Goal: Contribute content: Add original content to the website for others to see

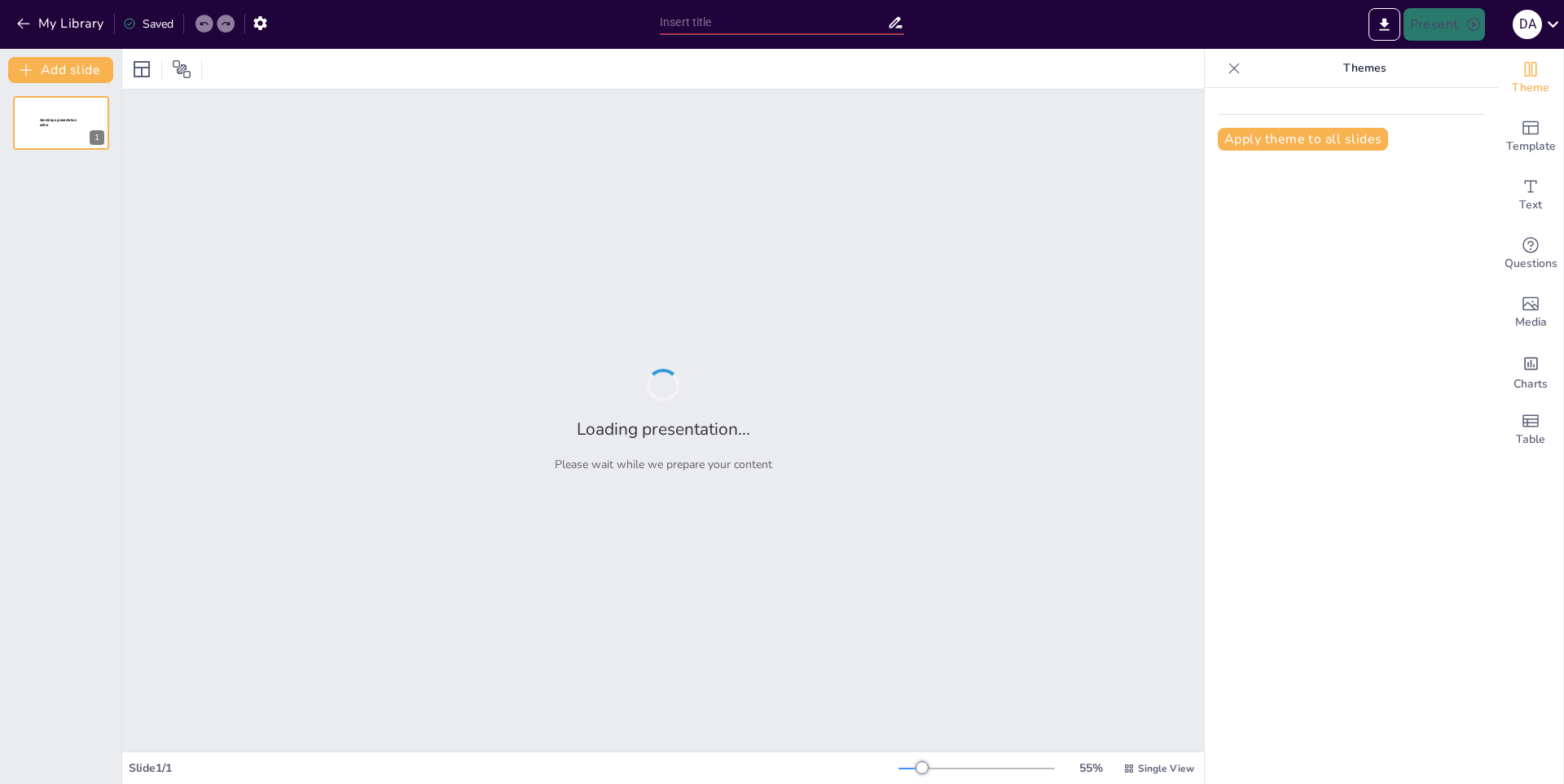
type input "Principales Jugadores y Equipos en la Historia del Baloncesto"
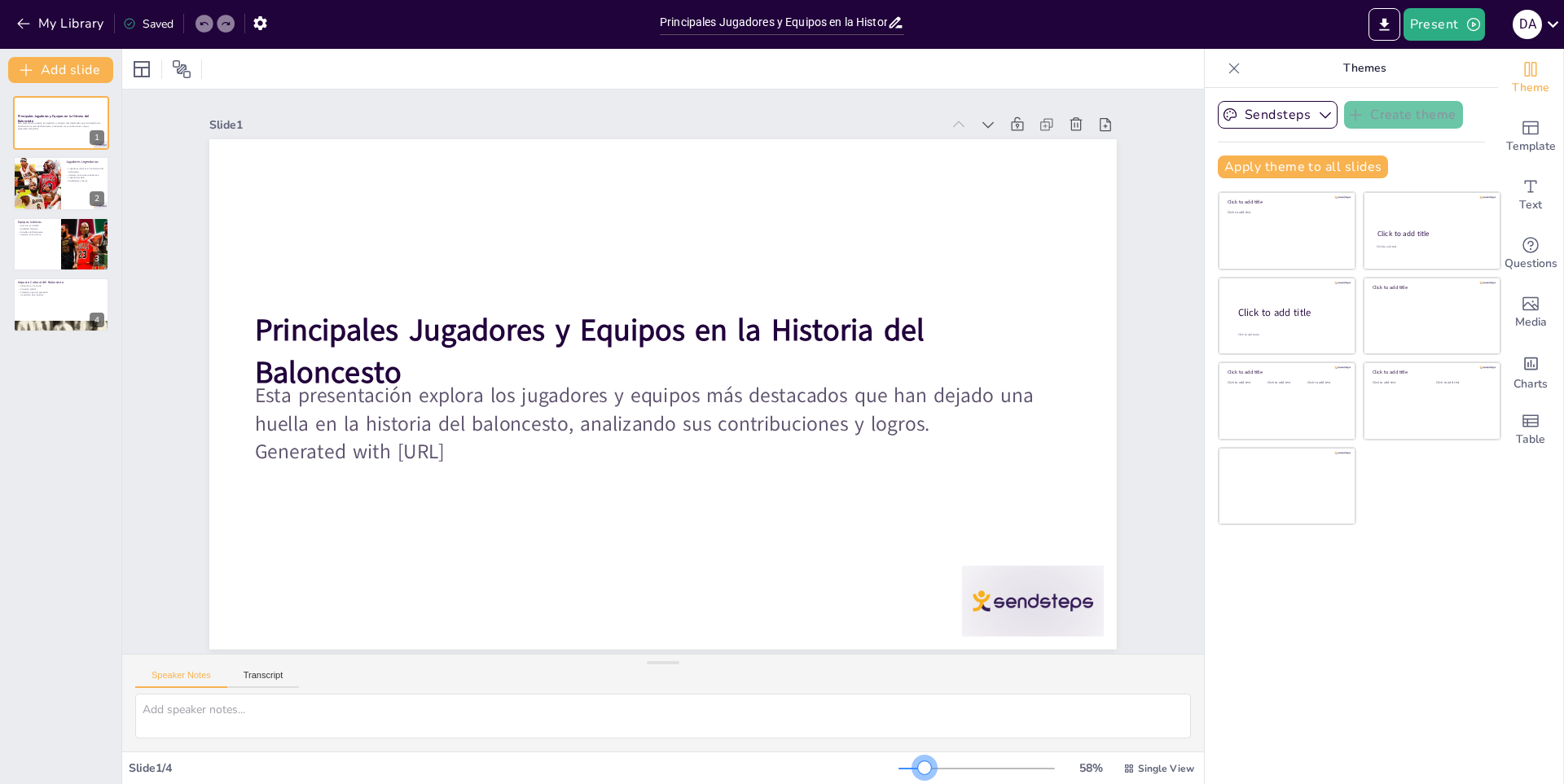
drag, startPoint x: 910, startPoint y: 764, endPoint x: 912, endPoint y: 775, distance: 11.2
click at [912, 775] on div "58 % Single View" at bounding box center [1047, 769] width 299 height 26
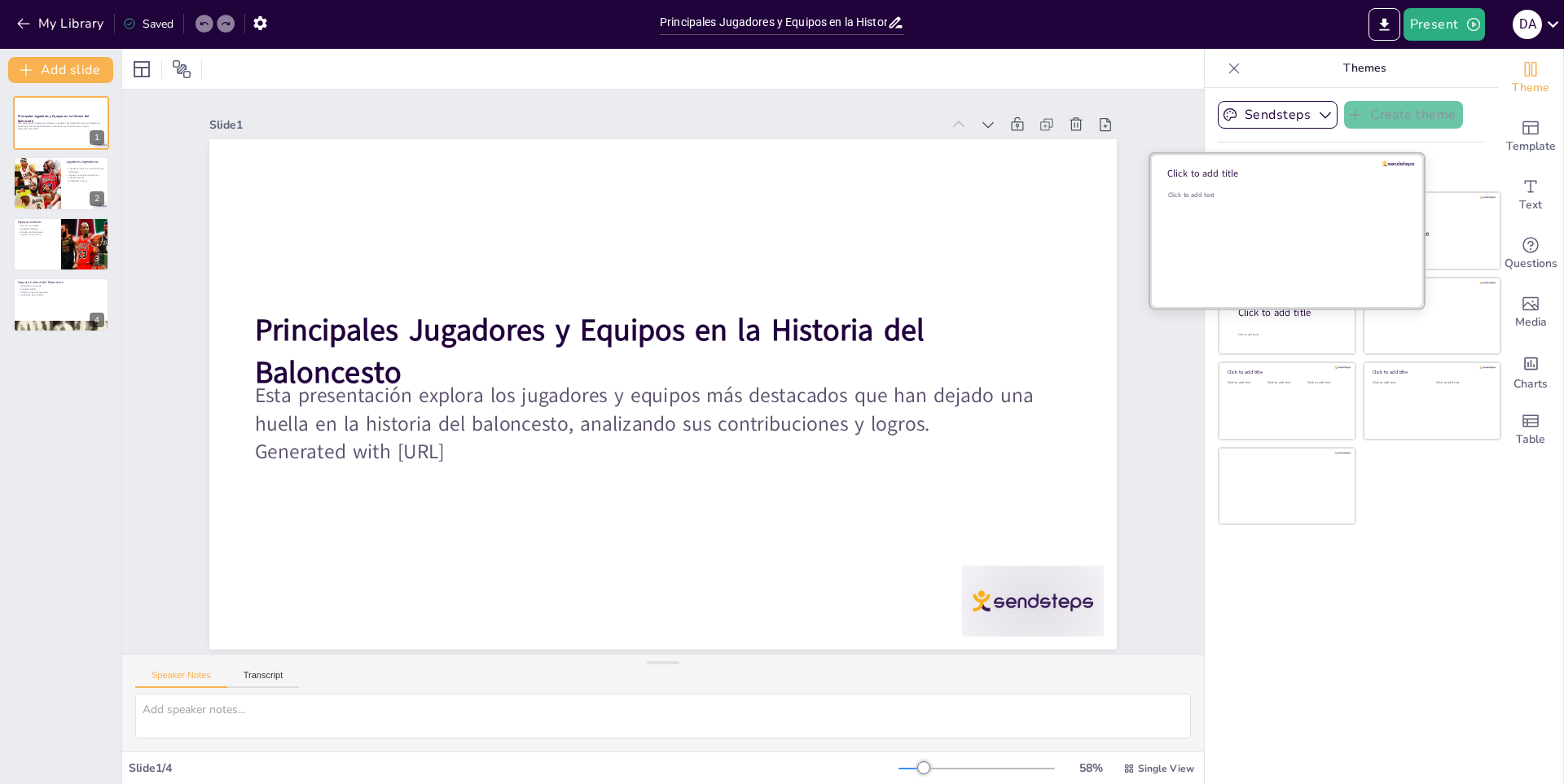
click at [1300, 230] on div "Click to add text" at bounding box center [1284, 241] width 233 height 101
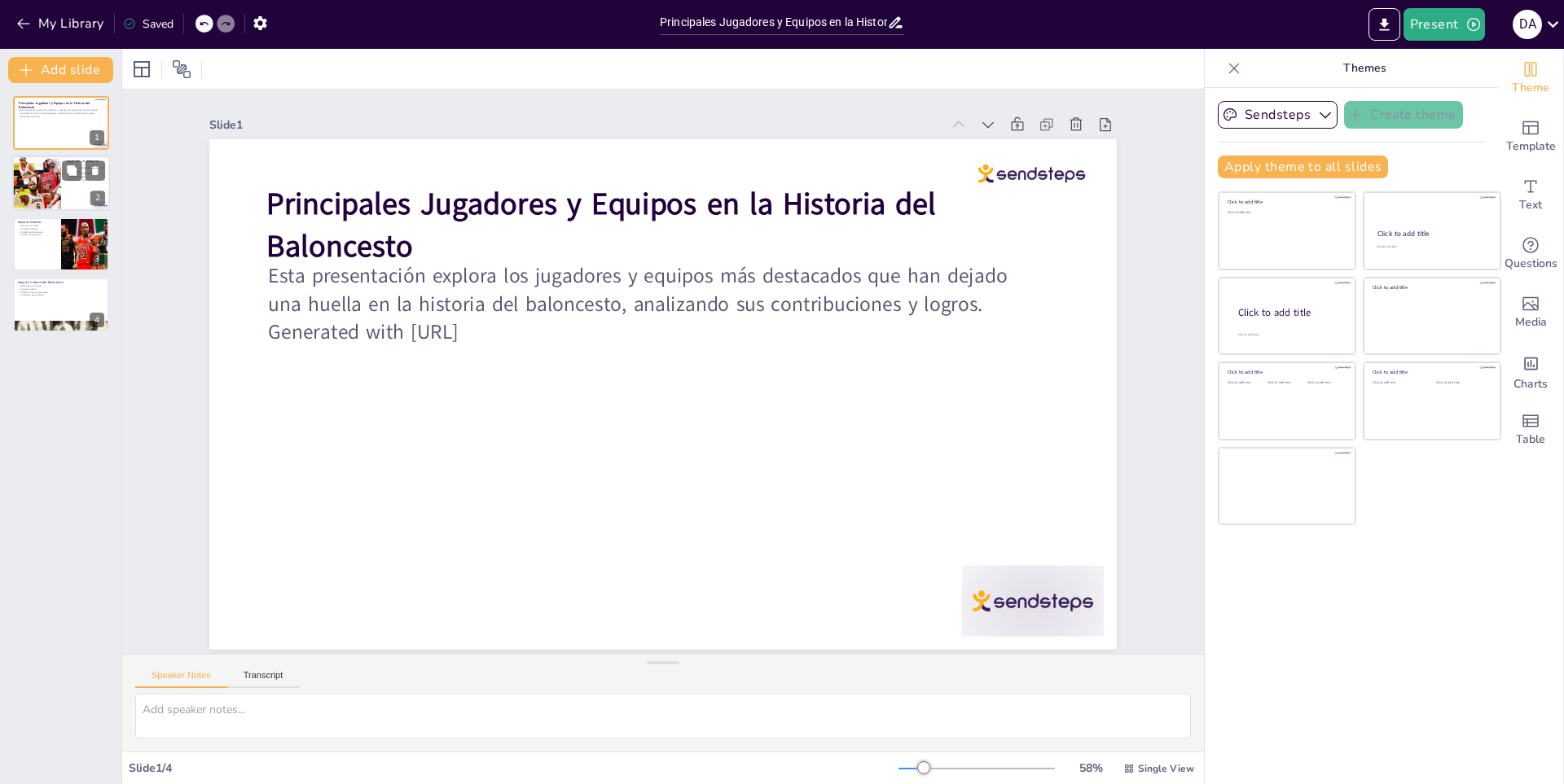
click at [53, 189] on div at bounding box center [36, 183] width 97 height 55
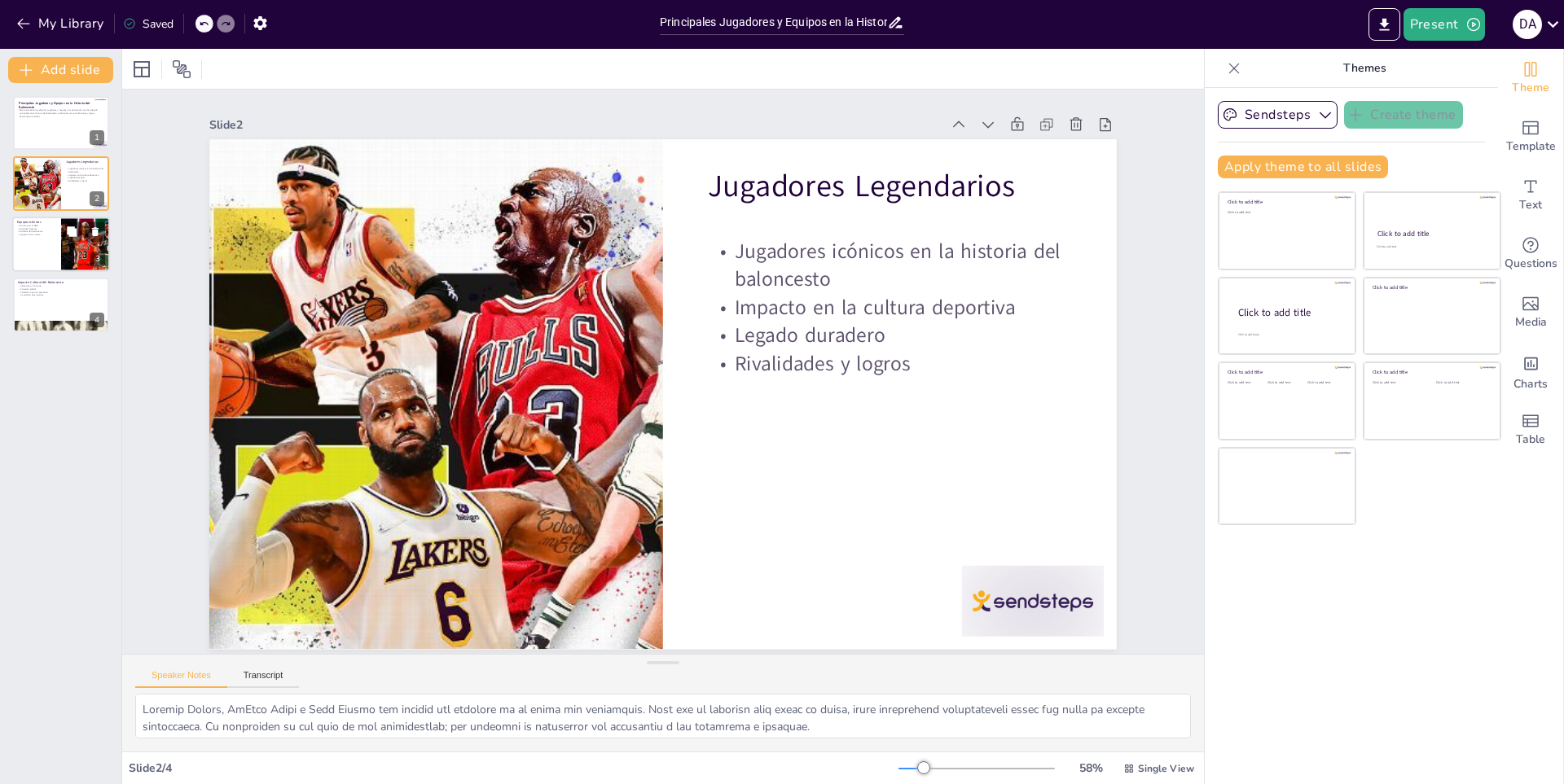
click at [32, 244] on div at bounding box center [61, 244] width 97 height 55
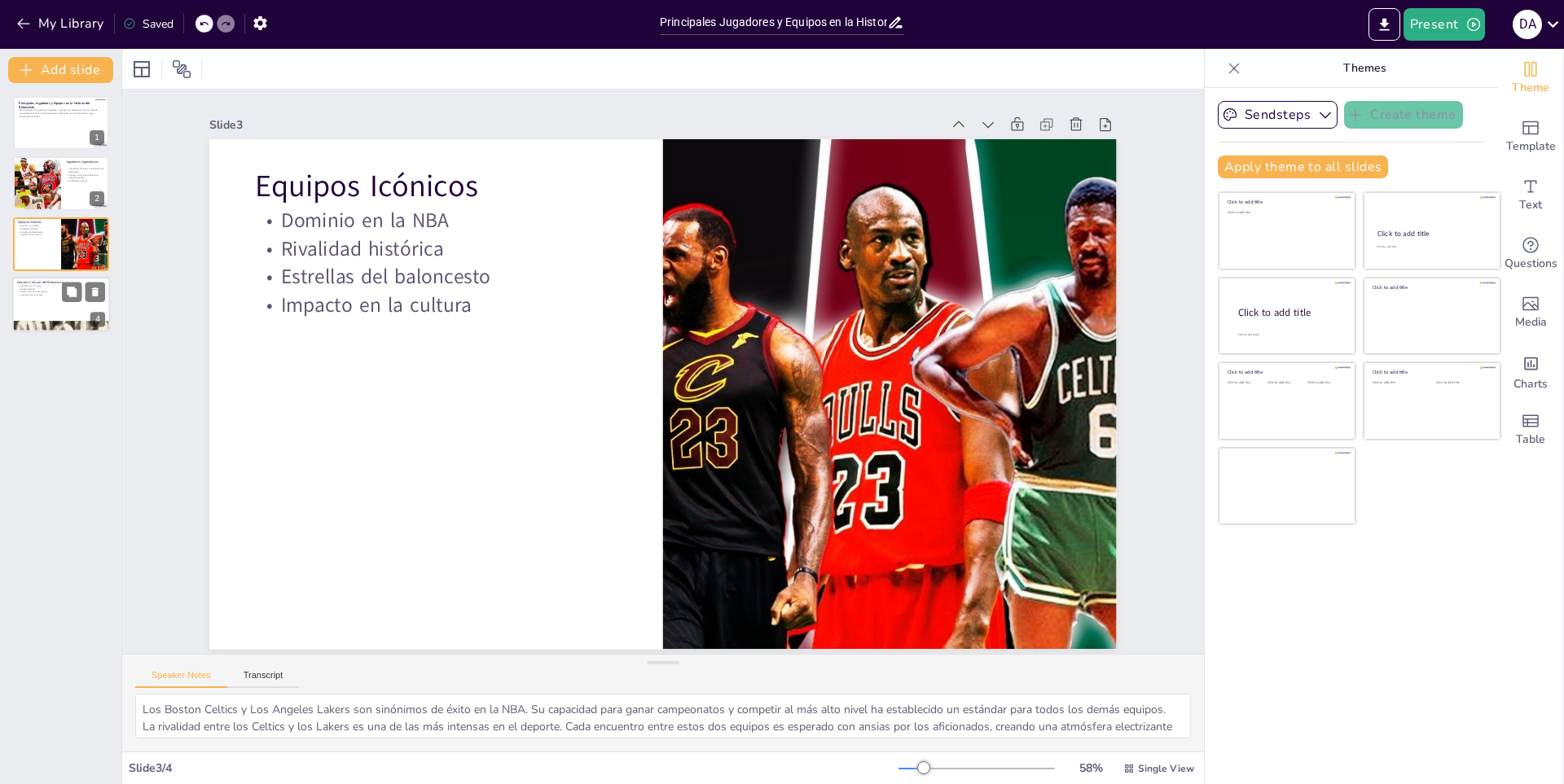
click at [32, 300] on div at bounding box center [61, 304] width 97 height 55
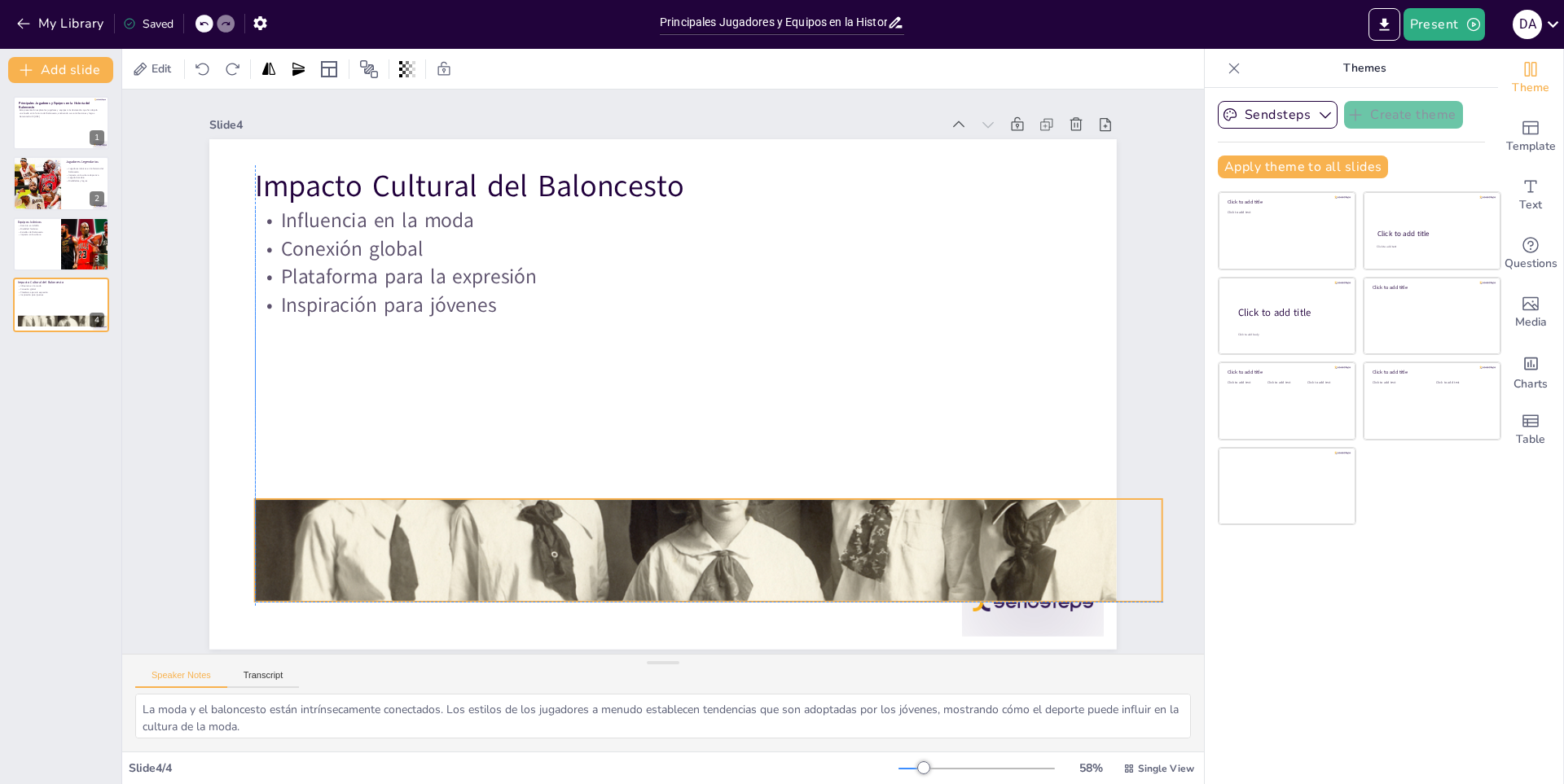
scroll to position [4, 0]
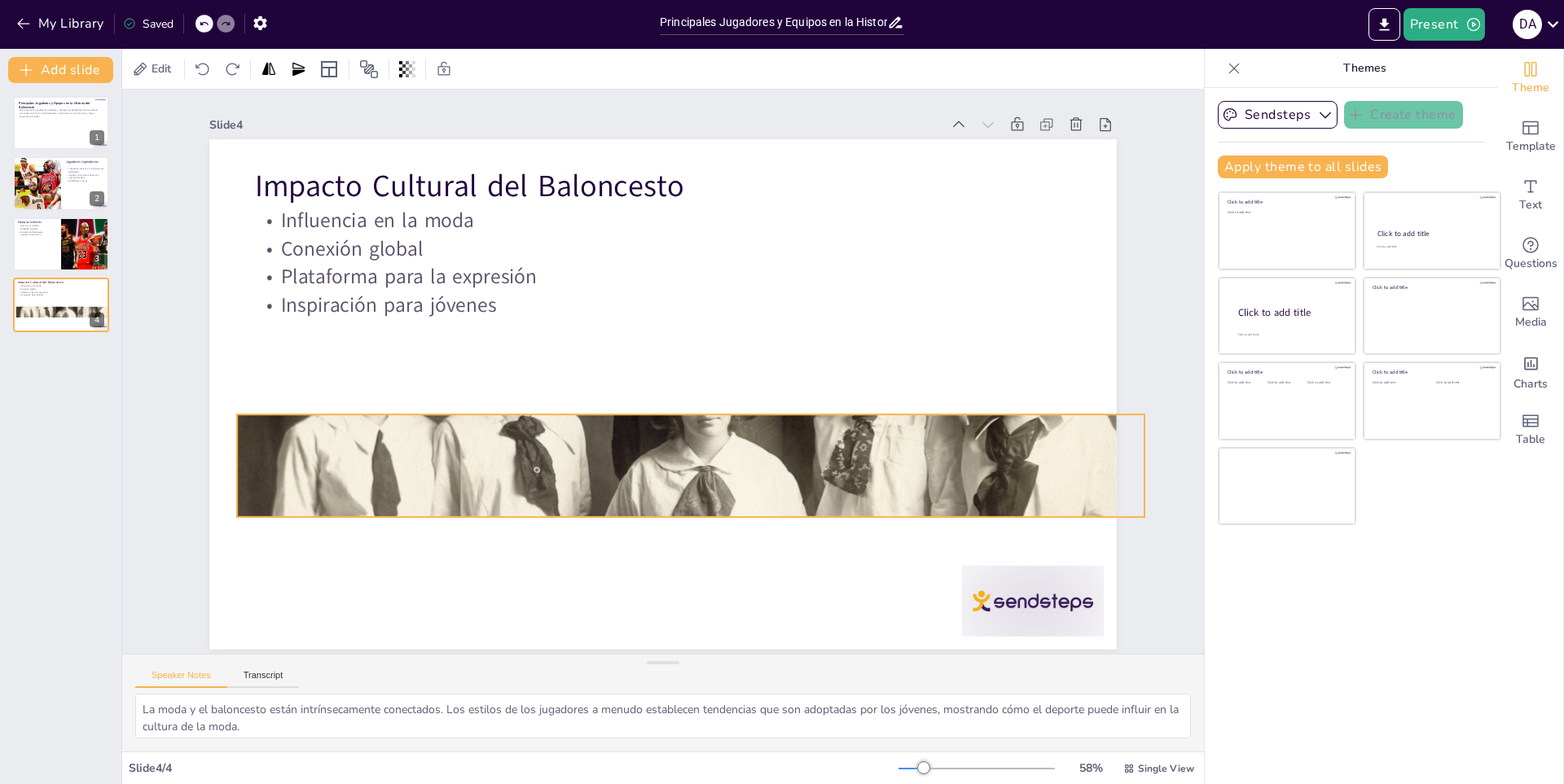
drag, startPoint x: 496, startPoint y: 557, endPoint x: 523, endPoint y: 426, distance: 133.8
click at [523, 426] on div at bounding box center [680, 468] width 962 height 663
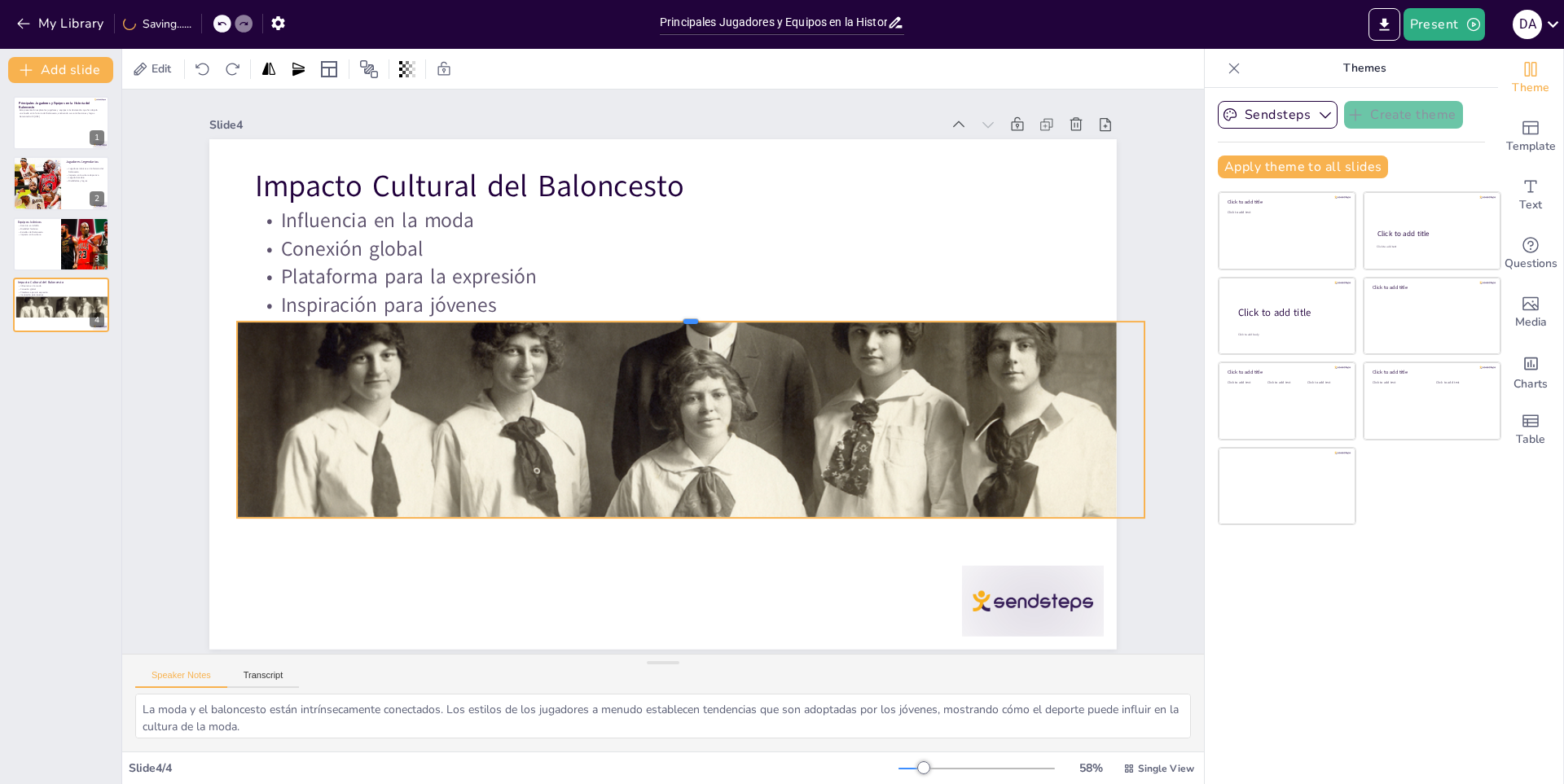
drag, startPoint x: 674, startPoint y: 405, endPoint x: 699, endPoint y: 312, distance: 96.3
click at [699, 312] on div at bounding box center [690, 315] width 907 height 13
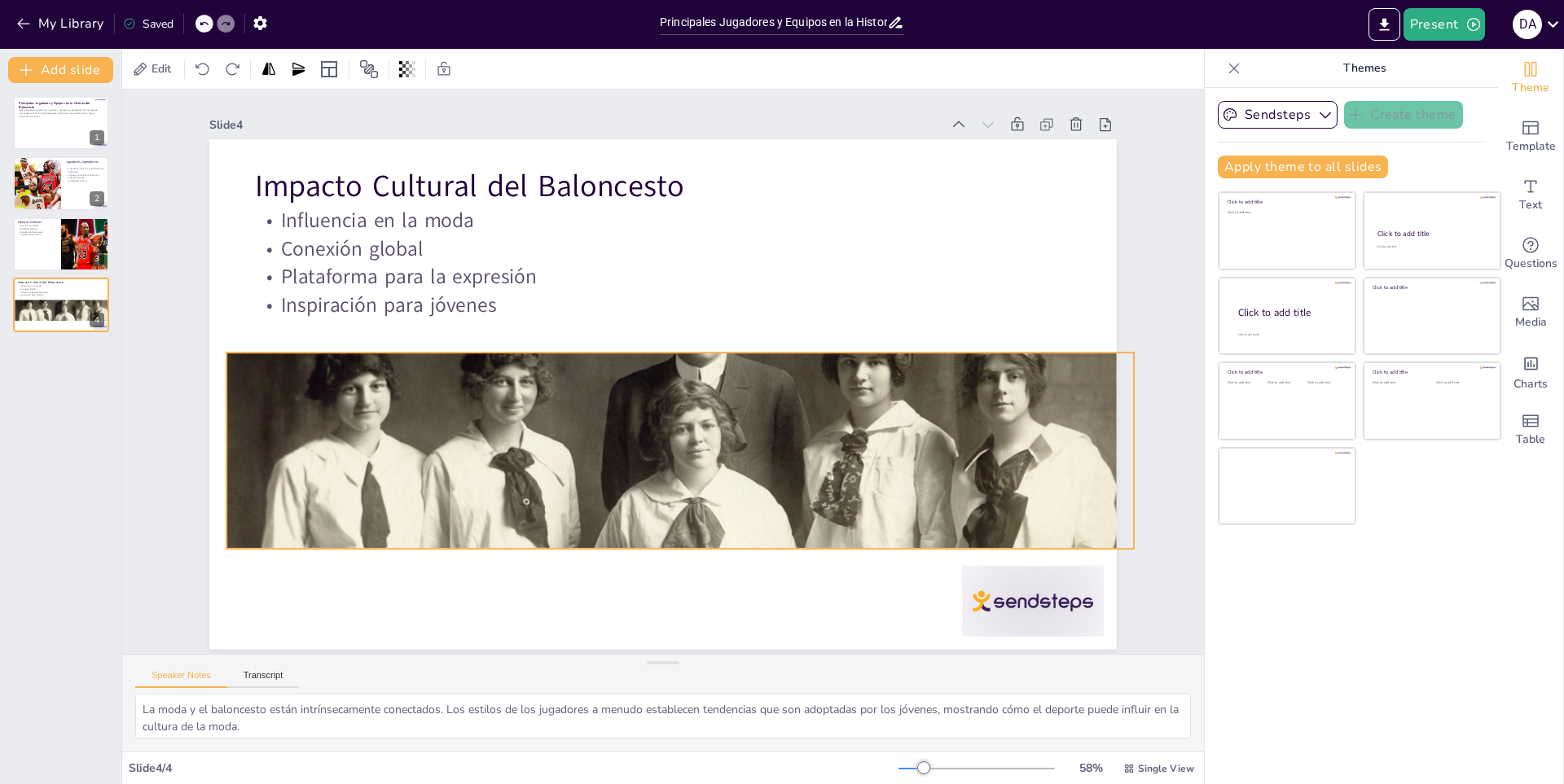
drag, startPoint x: 678, startPoint y: 508, endPoint x: 667, endPoint y: 539, distance: 32.9
click at [667, 539] on div at bounding box center [680, 498] width 907 height 572
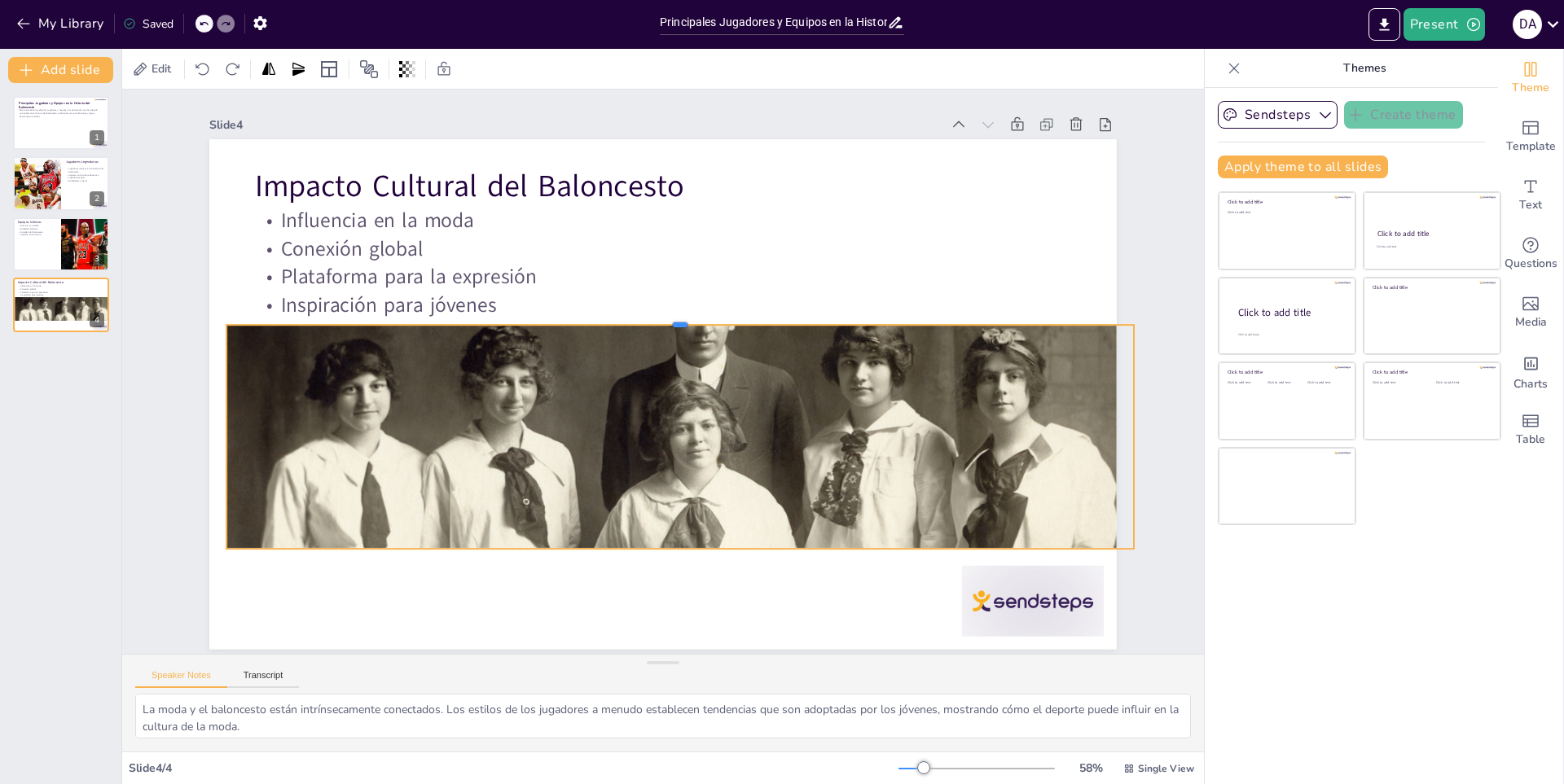
drag, startPoint x: 670, startPoint y: 342, endPoint x: 685, endPoint y: 319, distance: 27.5
click at [685, 319] on div at bounding box center [685, 320] width 903 height 107
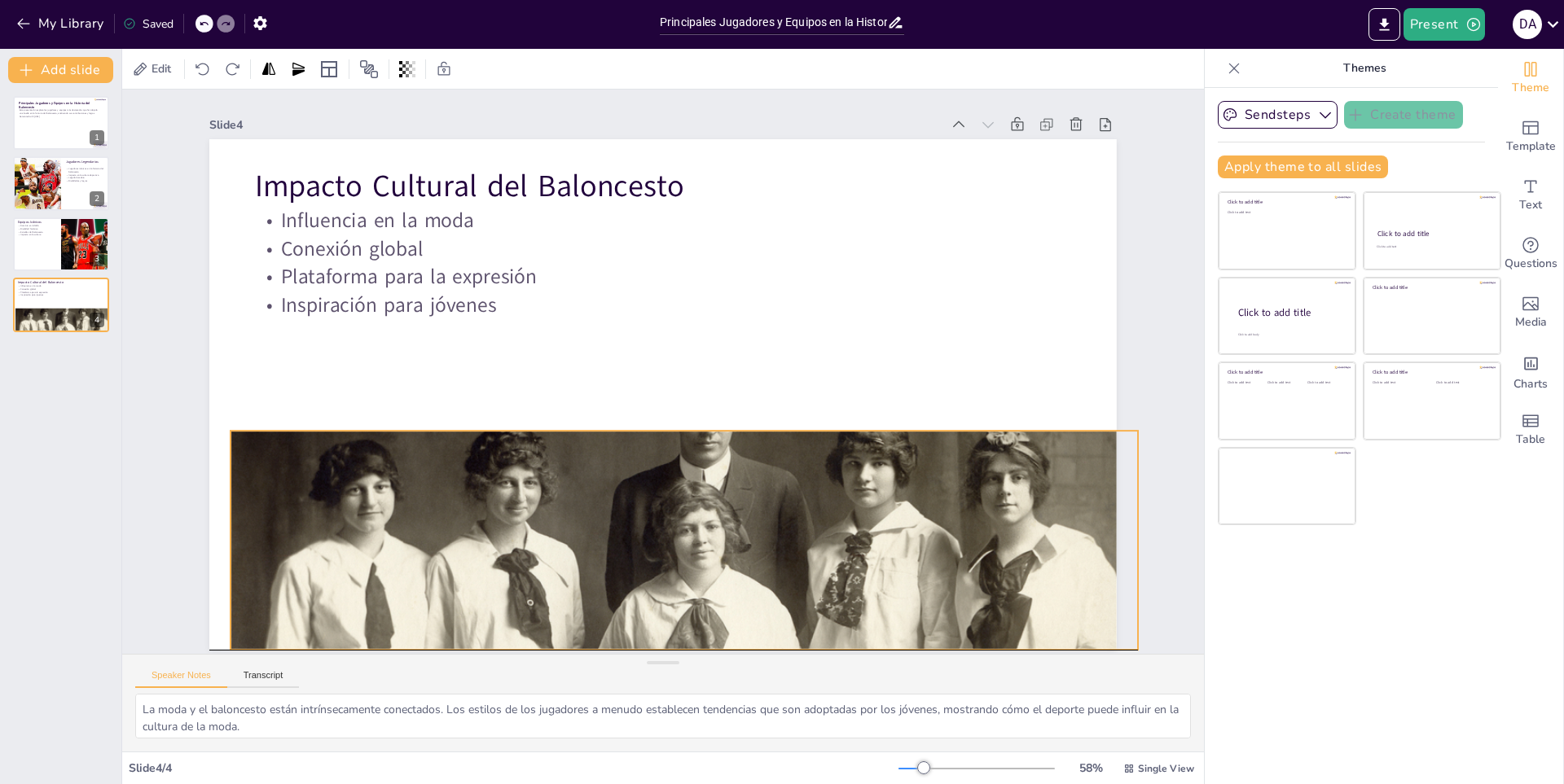
scroll to position [5, 0]
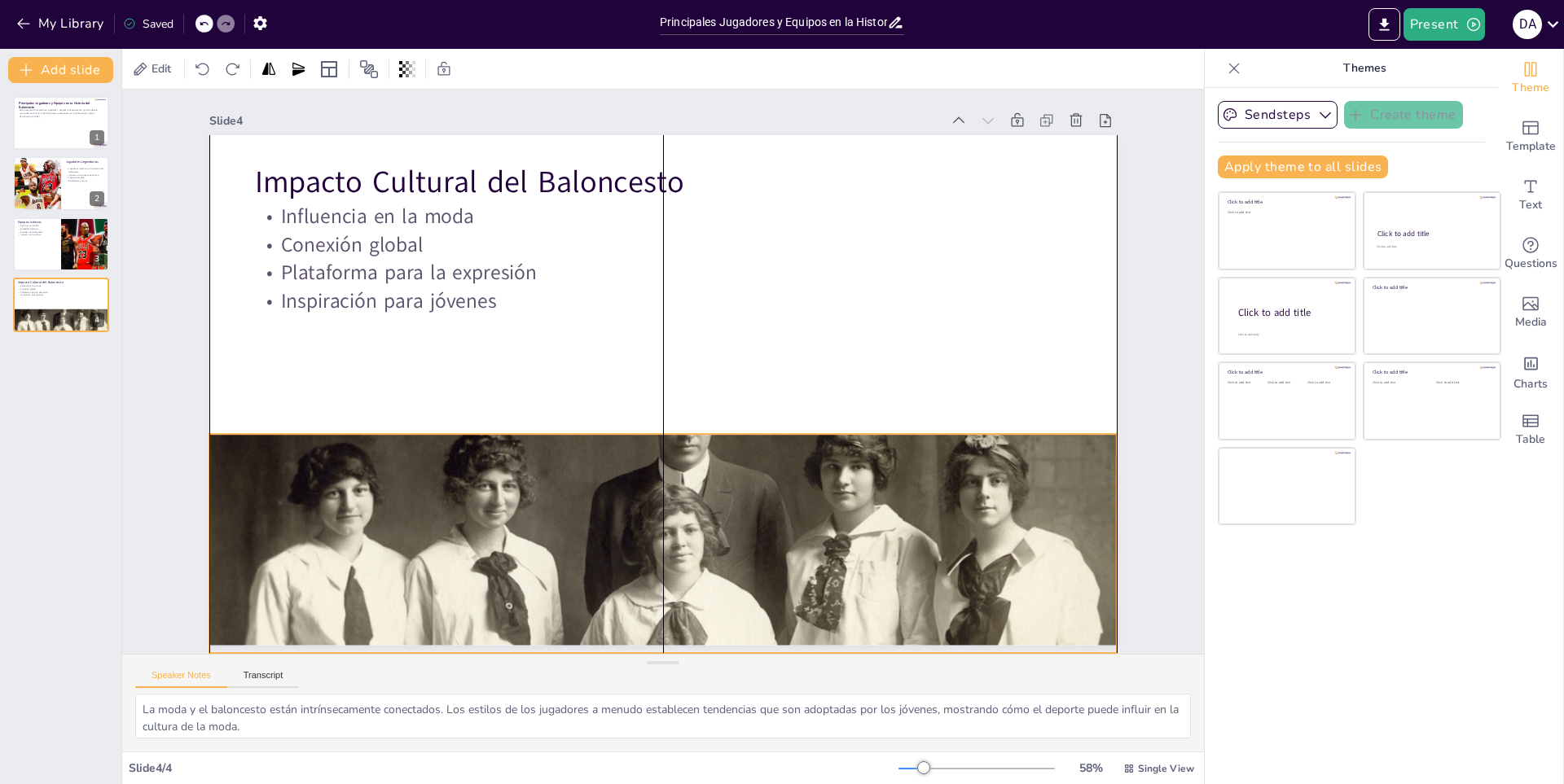
drag, startPoint x: 675, startPoint y: 442, endPoint x: 661, endPoint y: 549, distance: 107.9
click at [661, 549] on div at bounding box center [662, 602] width 907 height 572
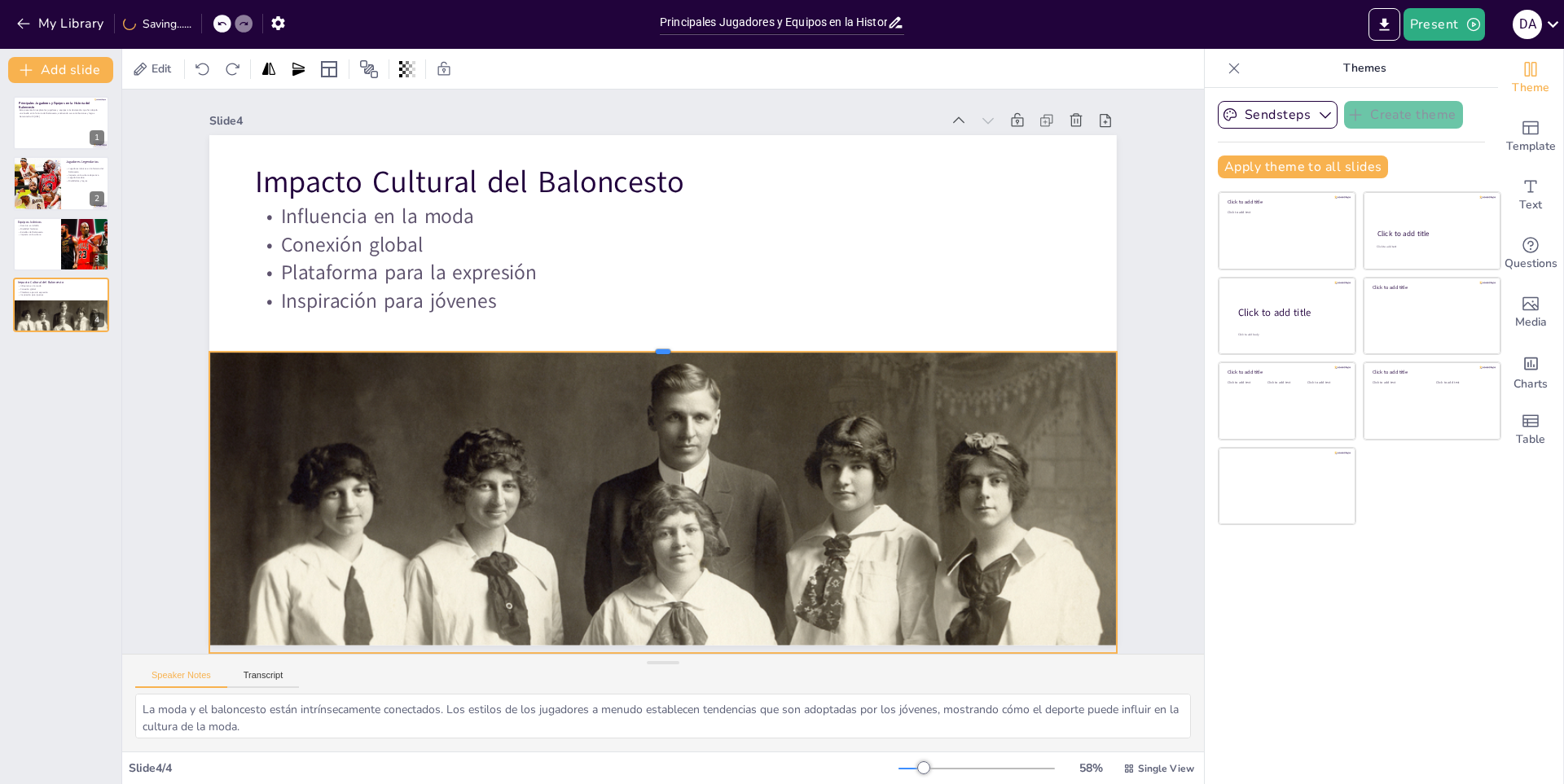
drag, startPoint x: 648, startPoint y: 429, endPoint x: 664, endPoint y: 346, distance: 84.5
click at [664, 346] on div at bounding box center [662, 345] width 907 height 13
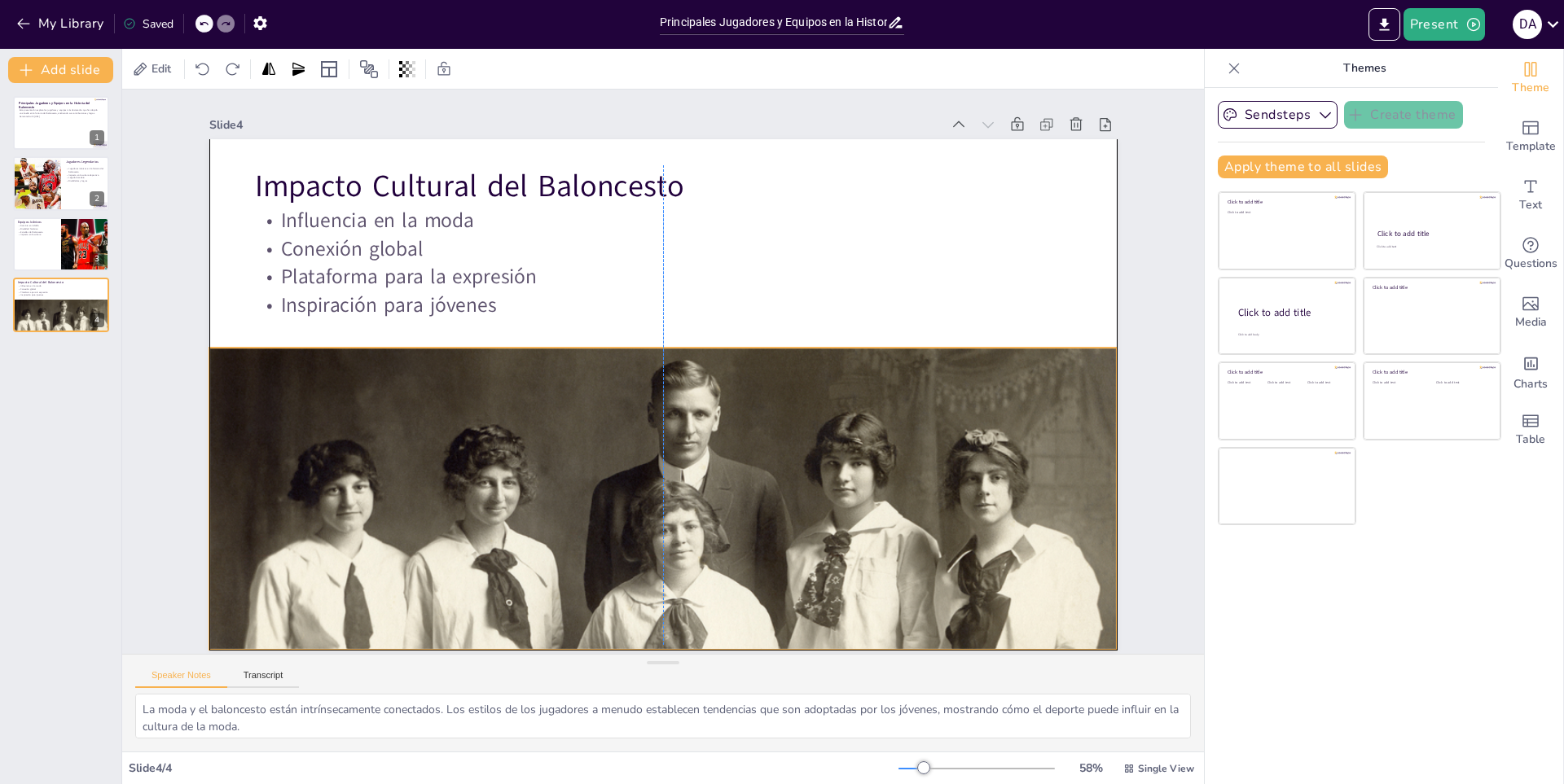
scroll to position [4, 0]
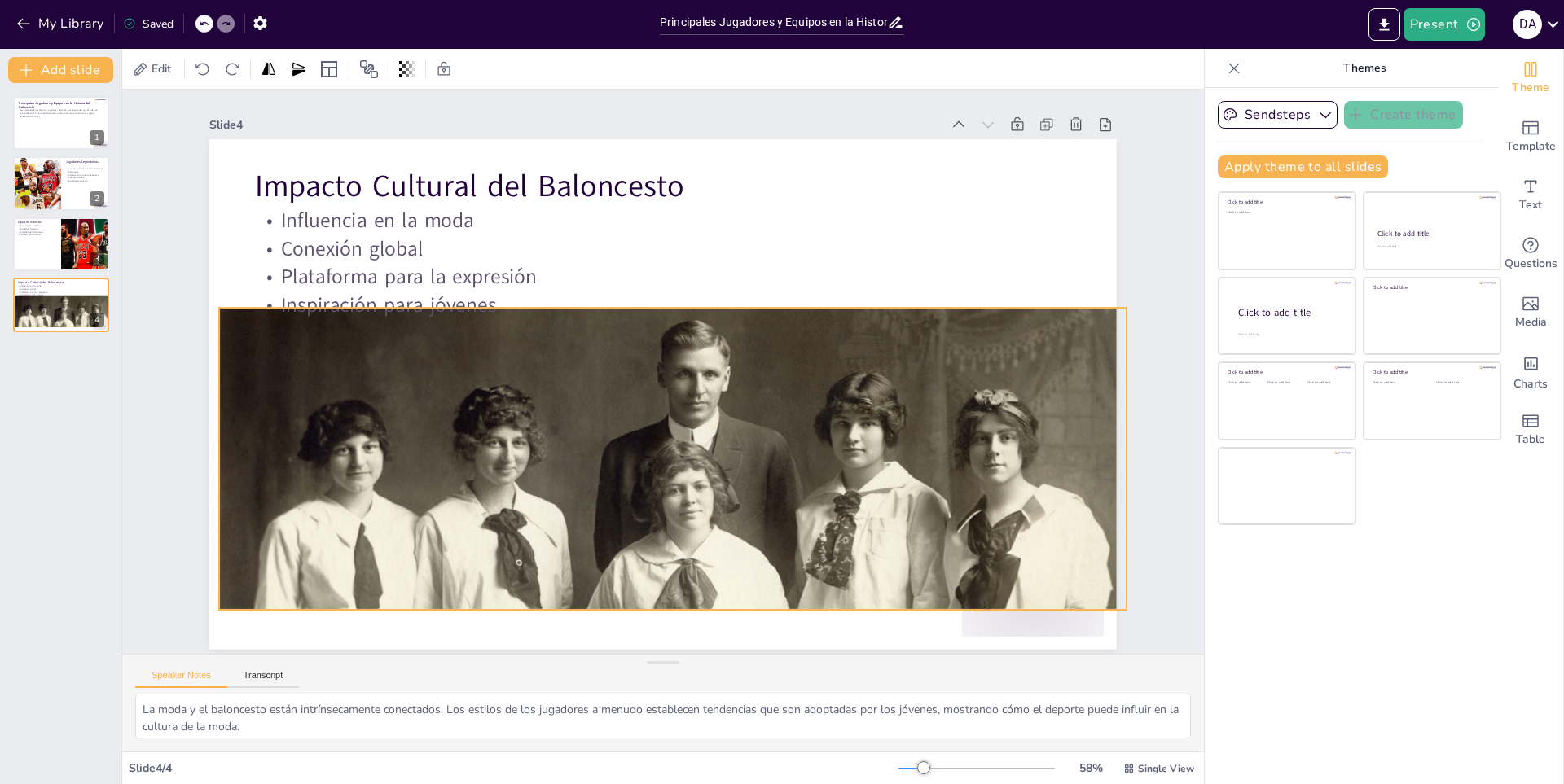
drag, startPoint x: 654, startPoint y: 497, endPoint x: 664, endPoint y: 450, distance: 48.1
click at [664, 450] on div at bounding box center [653, 558] width 962 height 663
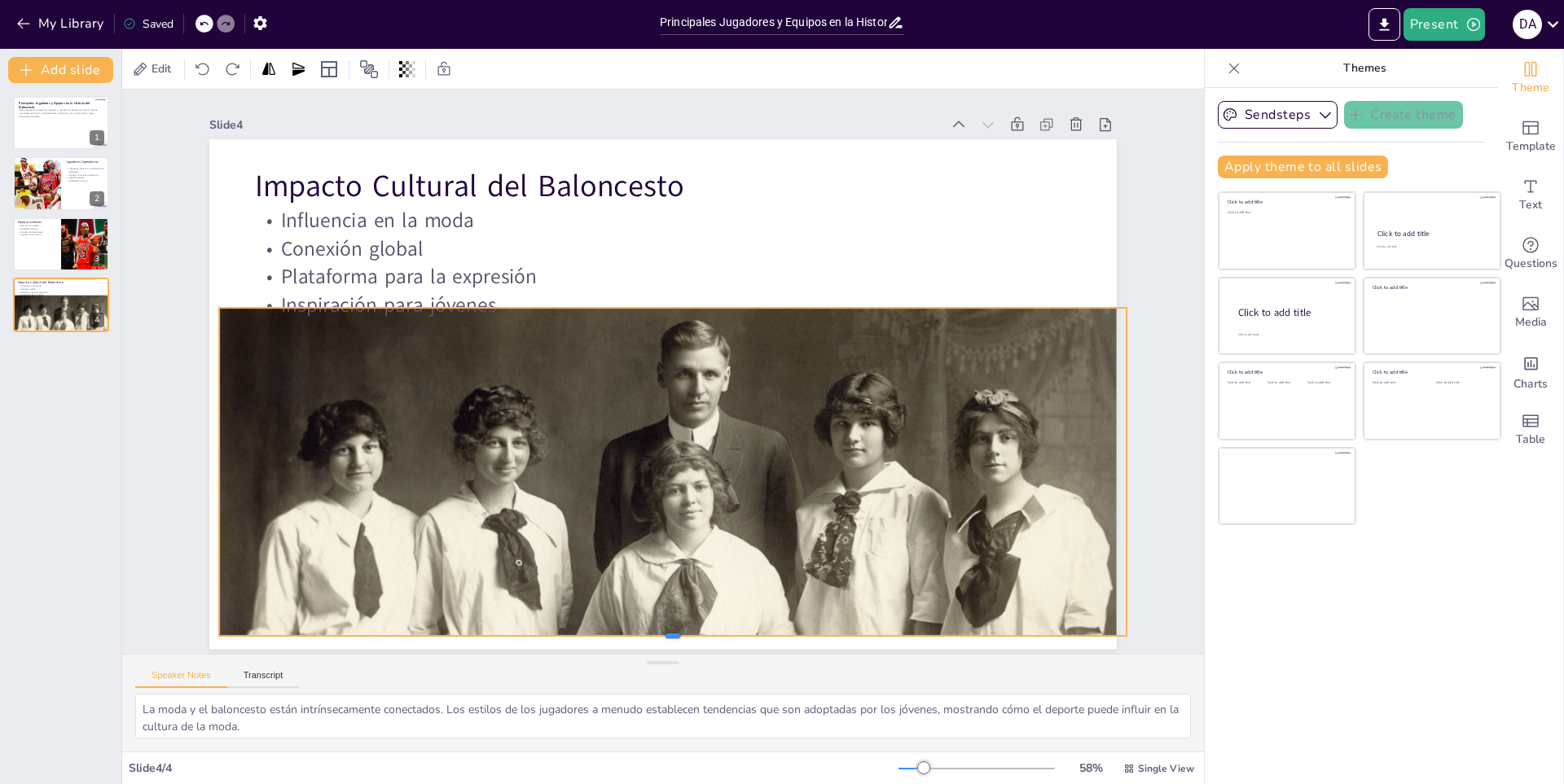
scroll to position [5, 0]
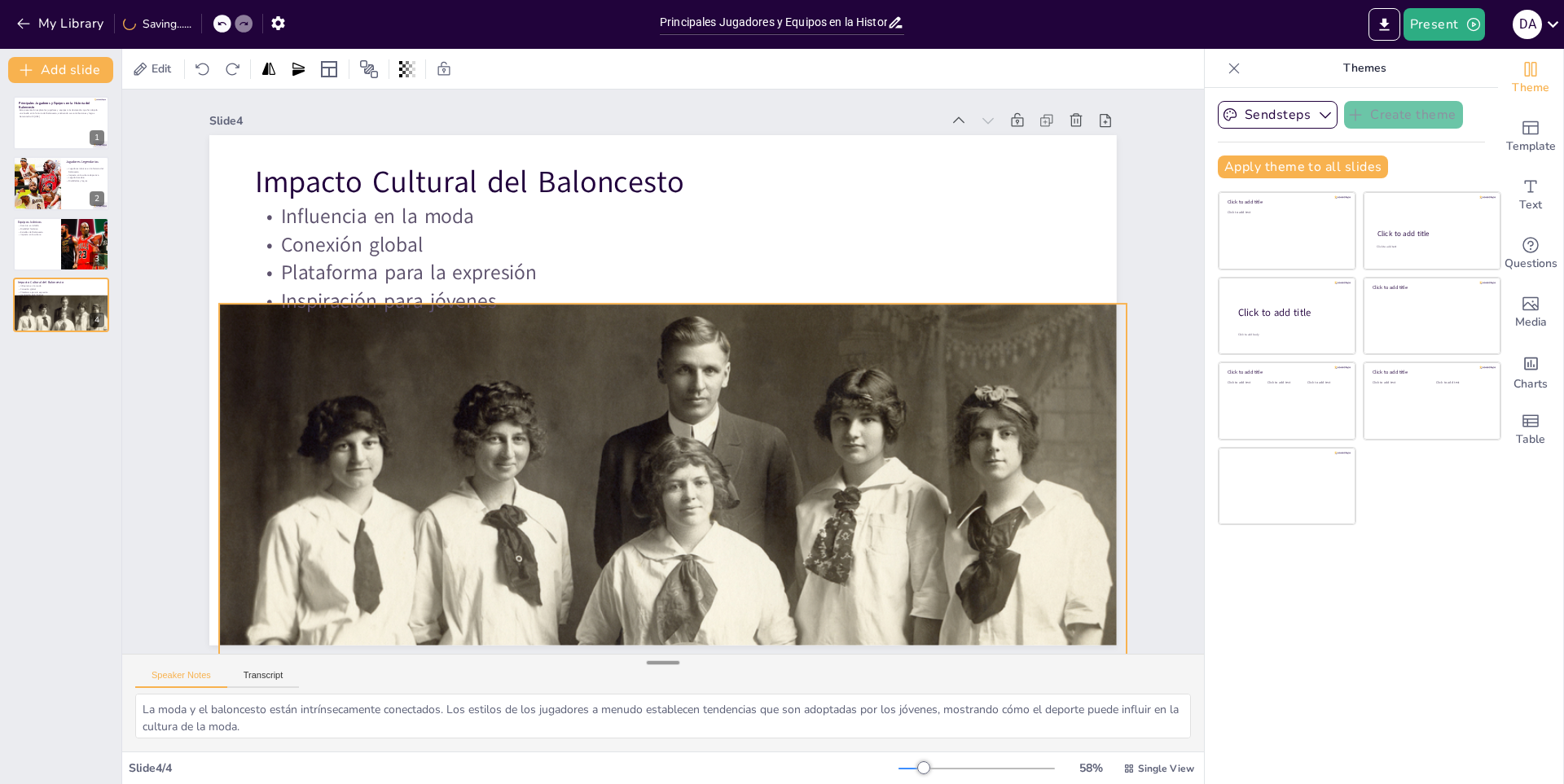
drag, startPoint x: 659, startPoint y: 602, endPoint x: 670, endPoint y: 664, distance: 63.0
click at [670, 664] on div "Slide 1 Principales Jugadores y Equipos en la Historia del Baloncesto Esta pres…" at bounding box center [662, 420] width 1082 height 662
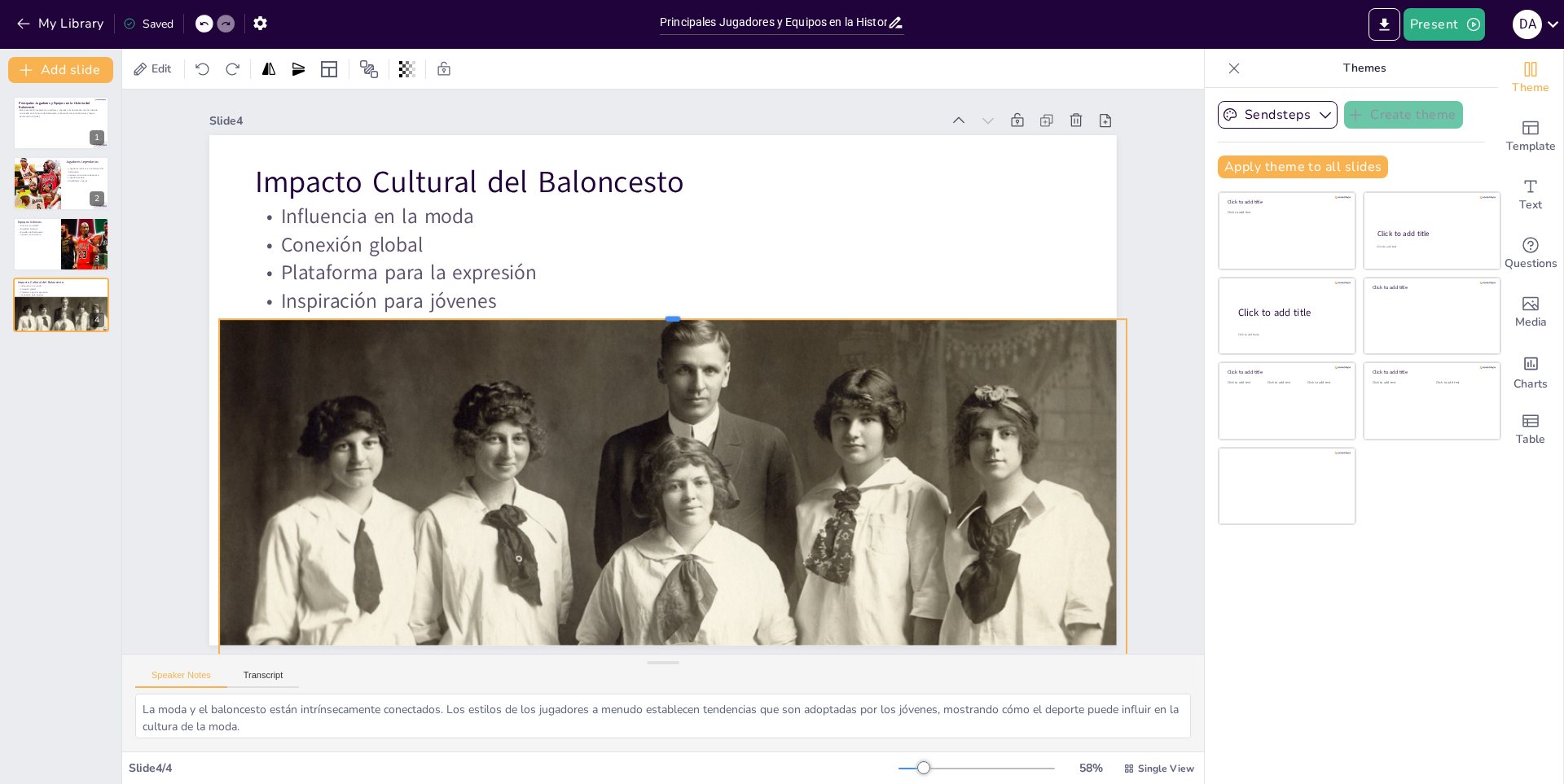
drag, startPoint x: 657, startPoint y: 297, endPoint x: 661, endPoint y: 313, distance: 16.5
click at [661, 313] on div at bounding box center [679, 314] width 903 height 107
click at [16, 244] on div at bounding box center [61, 244] width 97 height 55
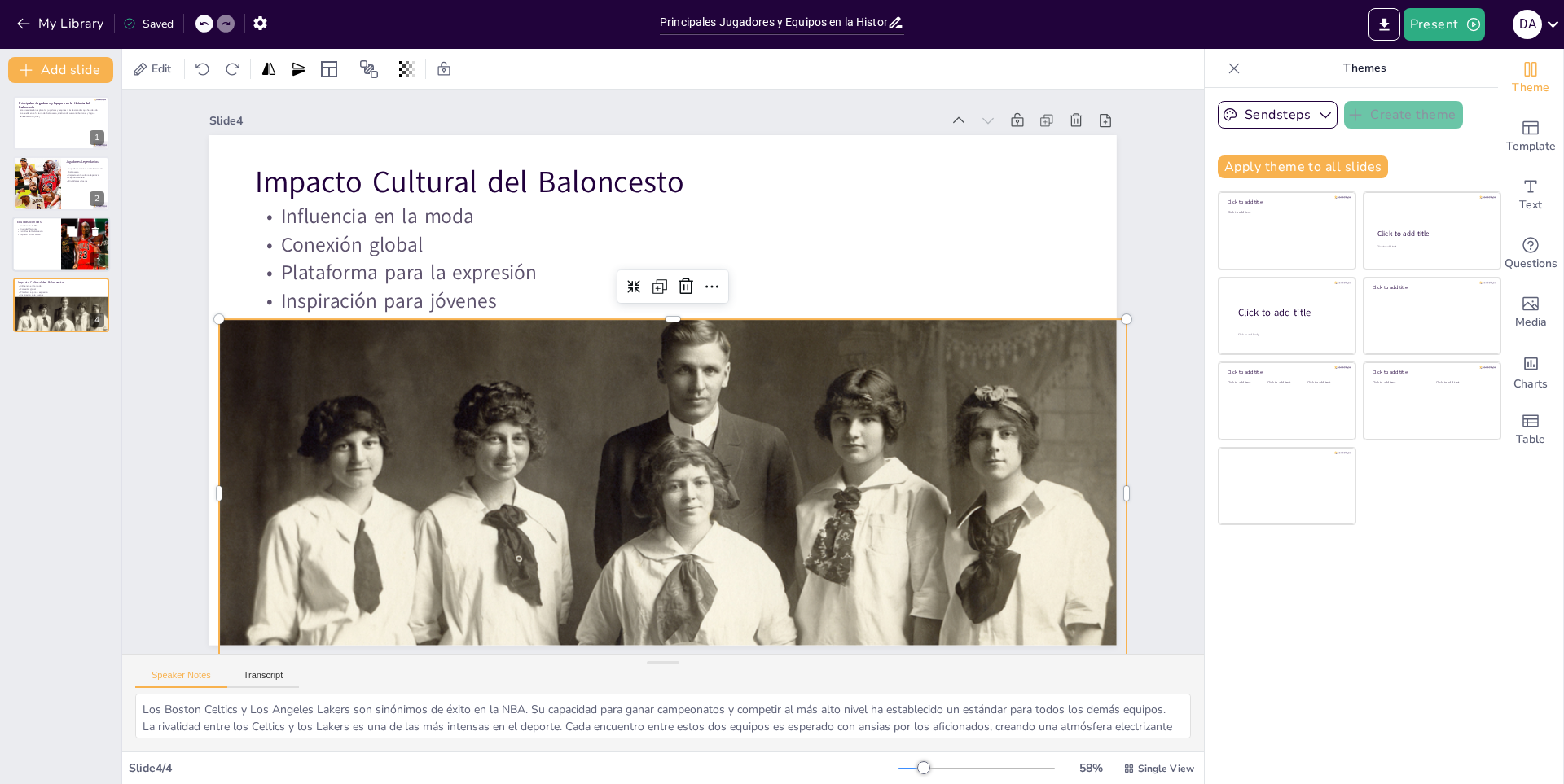
scroll to position [0, 0]
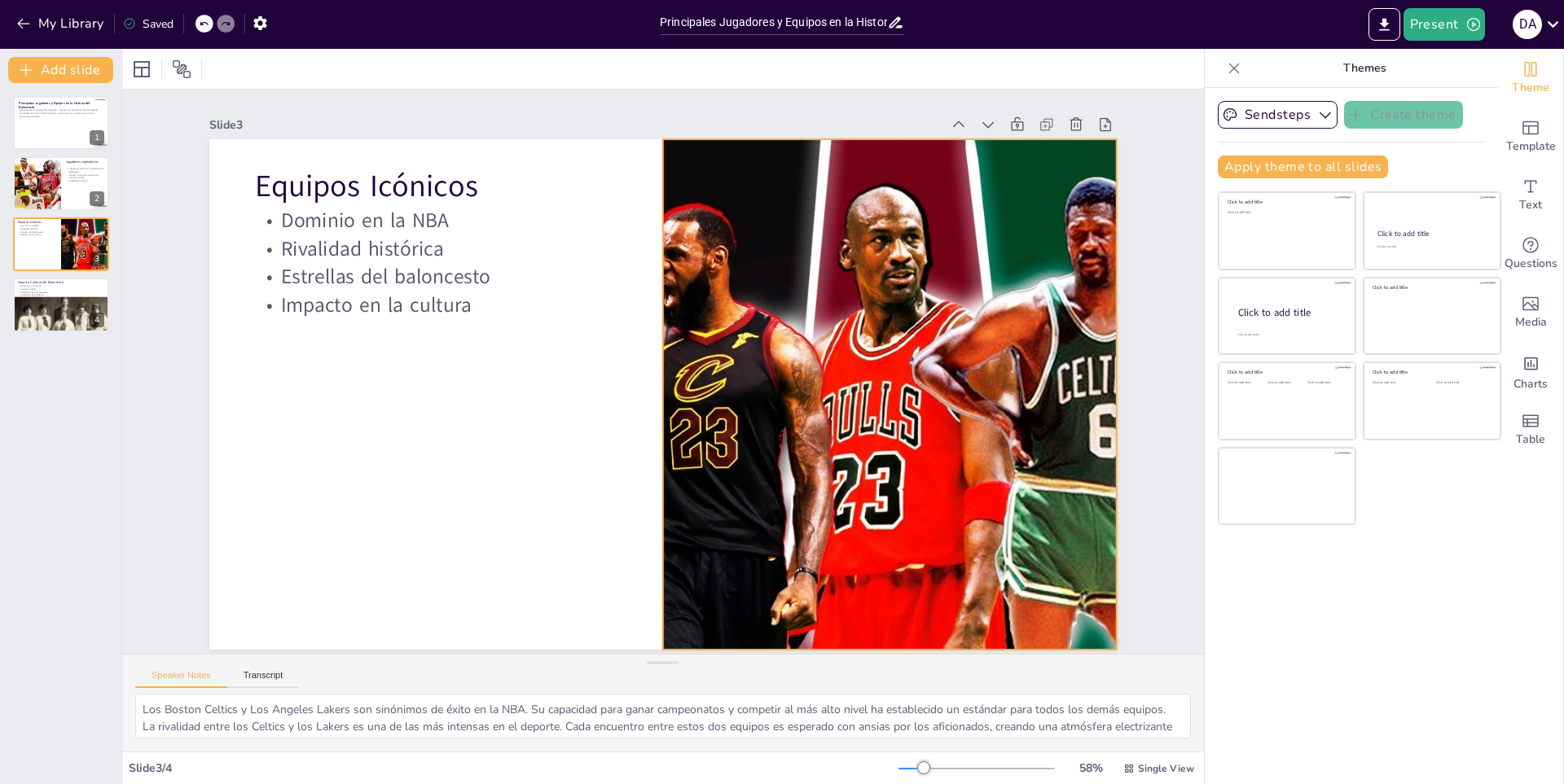
click at [650, 325] on div "Equipos Icónicos Dominio en la NBA Rivalidad histórica Estrellas del baloncesto…" at bounding box center [661, 394] width 956 height 602
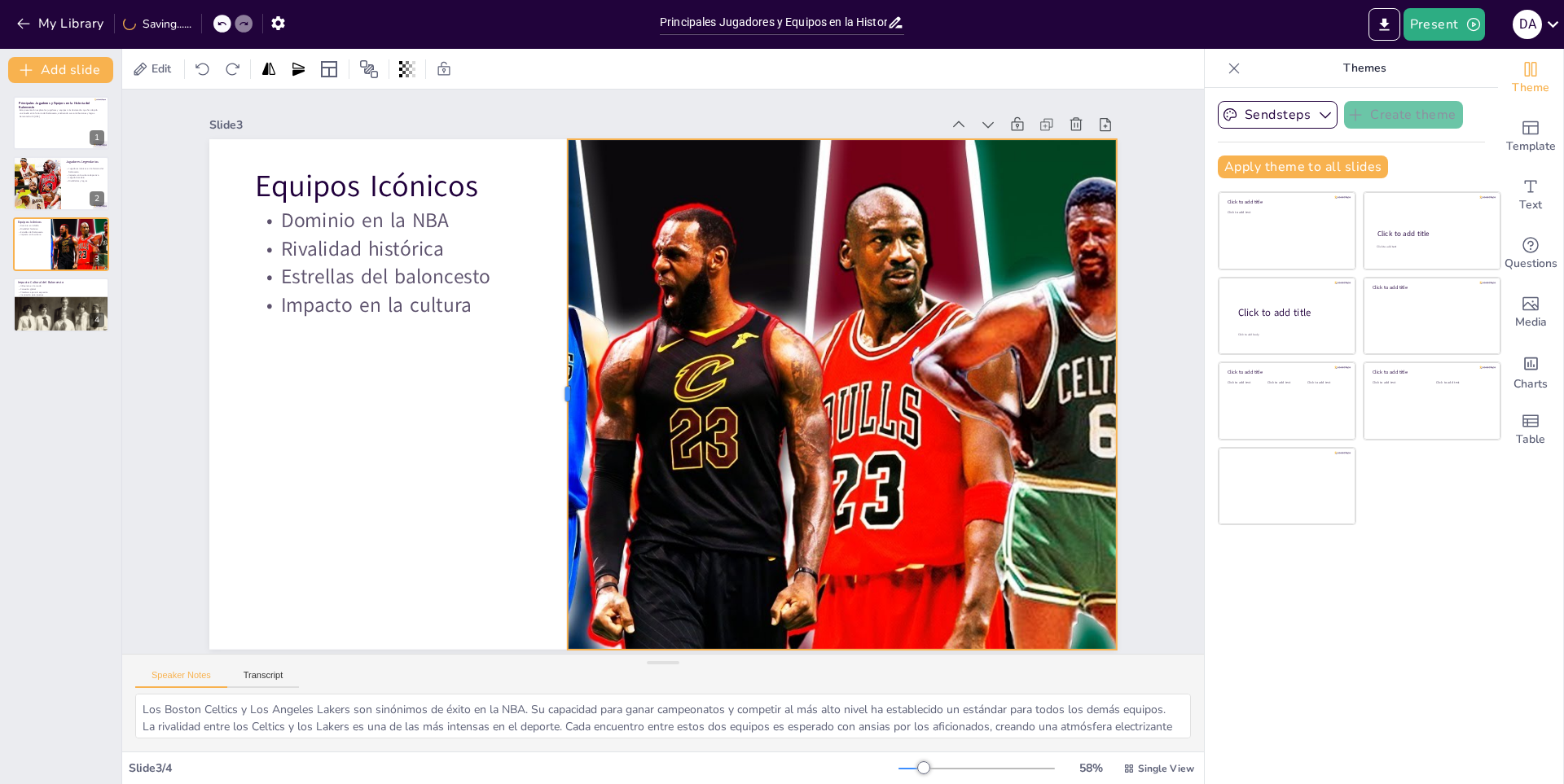
drag, startPoint x: 649, startPoint y: 389, endPoint x: 554, endPoint y: 397, distance: 95.3
click at [554, 397] on div at bounding box center [559, 383] width 66 height 509
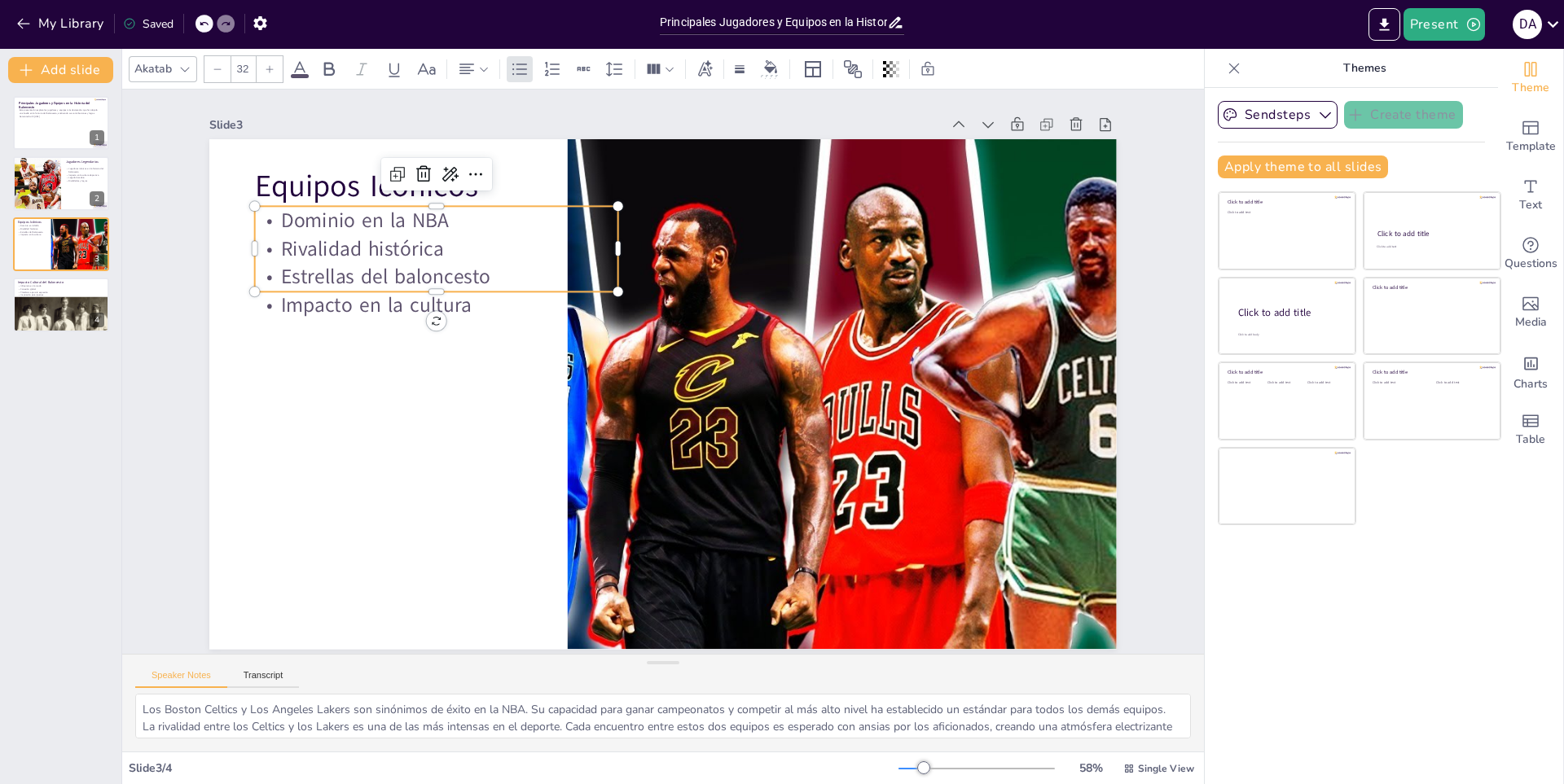
click at [380, 261] on p "Estrellas del baloncesto" at bounding box center [447, 254] width 364 height 66
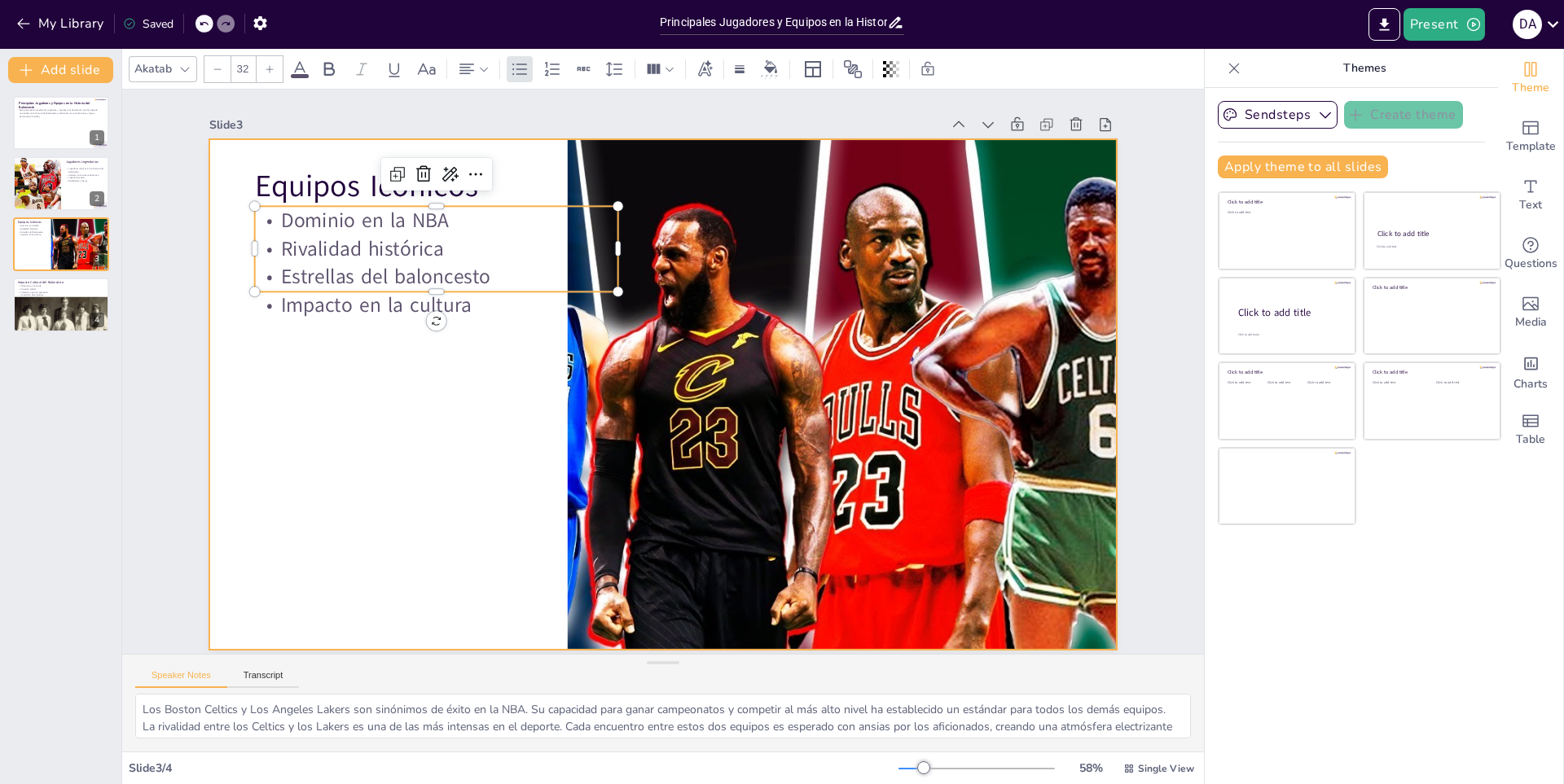
click at [486, 423] on div at bounding box center [661, 394] width 956 height 602
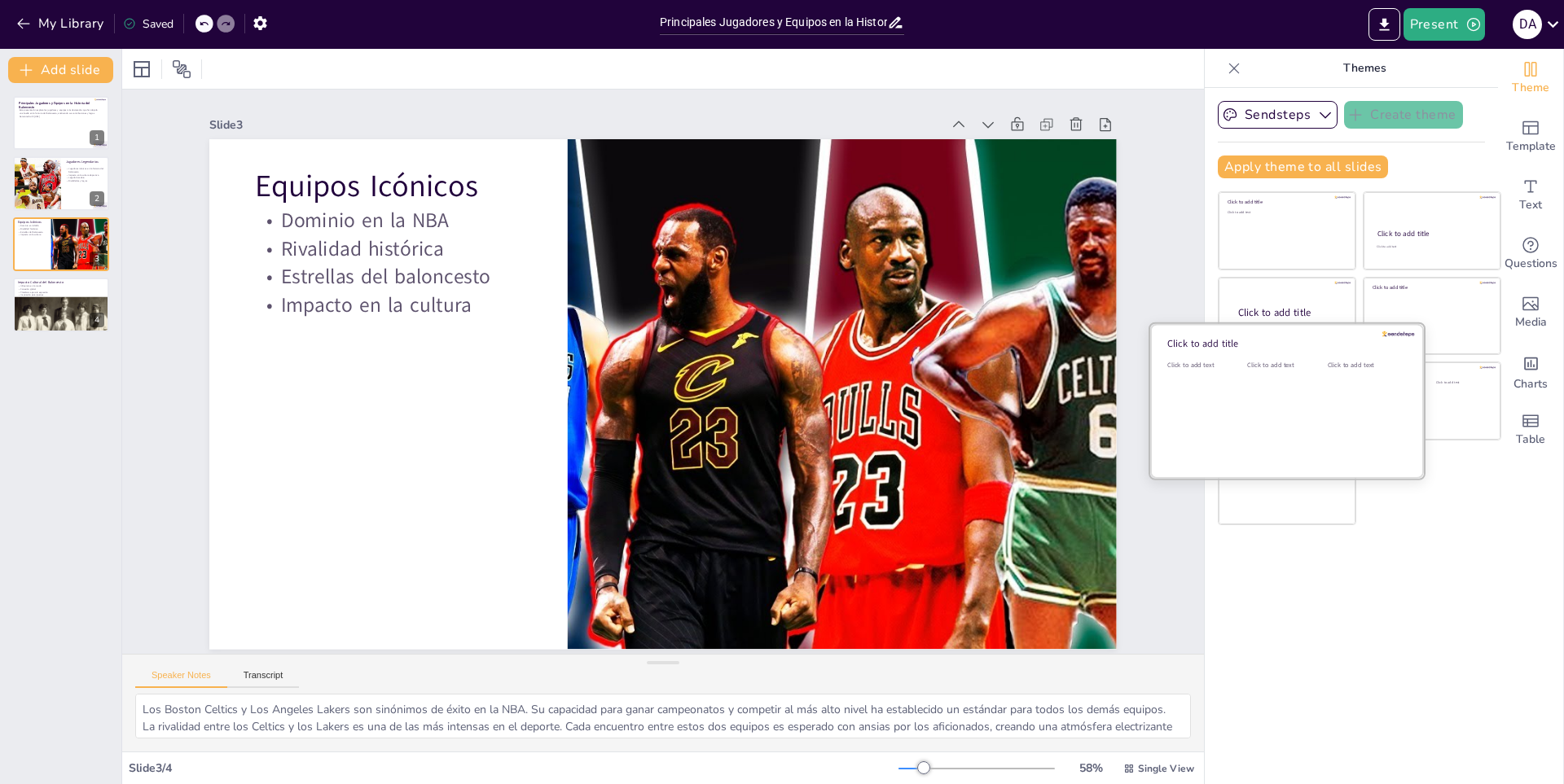
click at [1247, 374] on div "Click to add text" at bounding box center [1283, 411] width 73 height 101
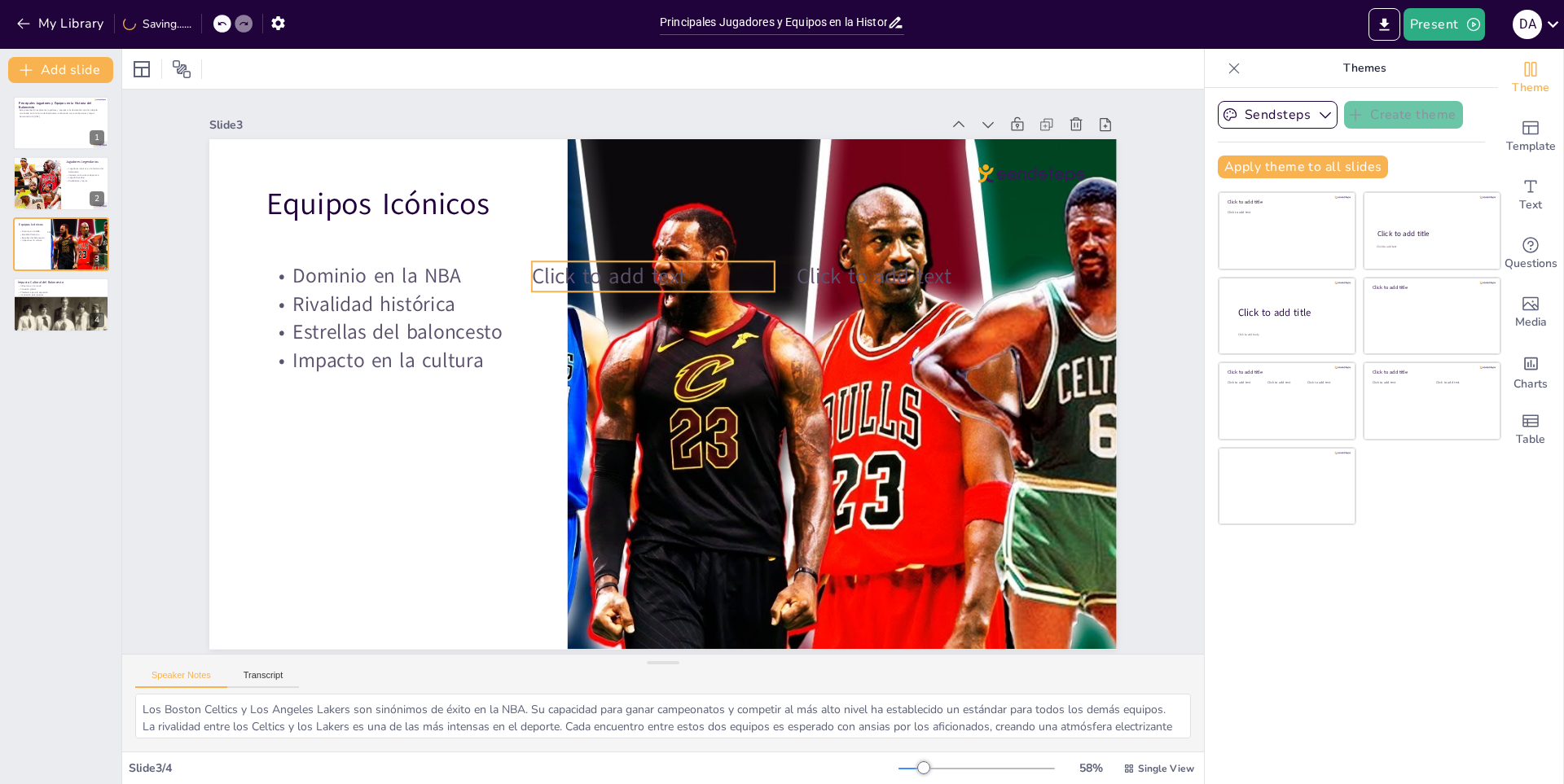
click at [684, 278] on p "Click to add text" at bounding box center [662, 276] width 245 height 54
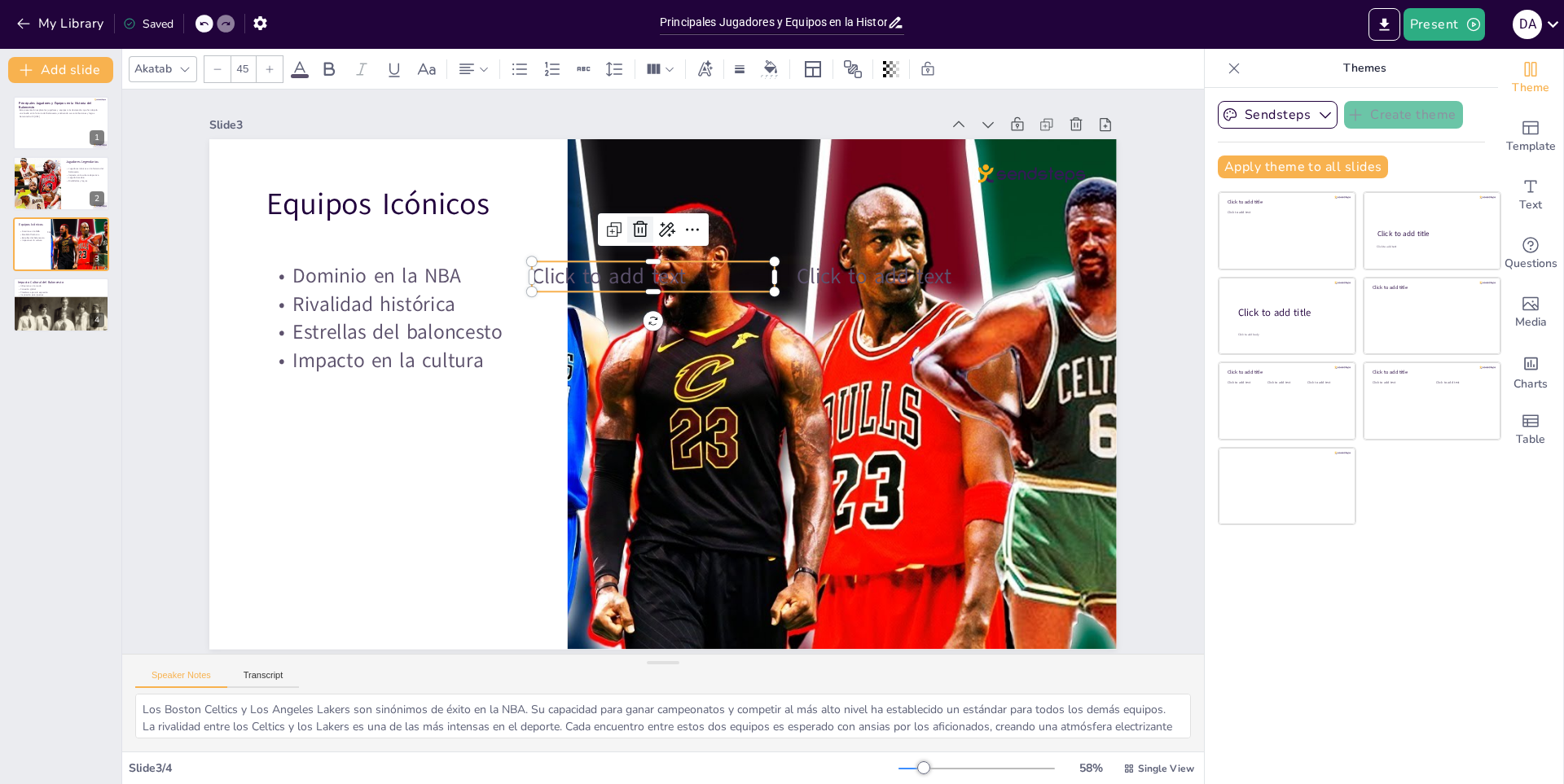
click at [644, 223] on icon at bounding box center [654, 226] width 21 height 21
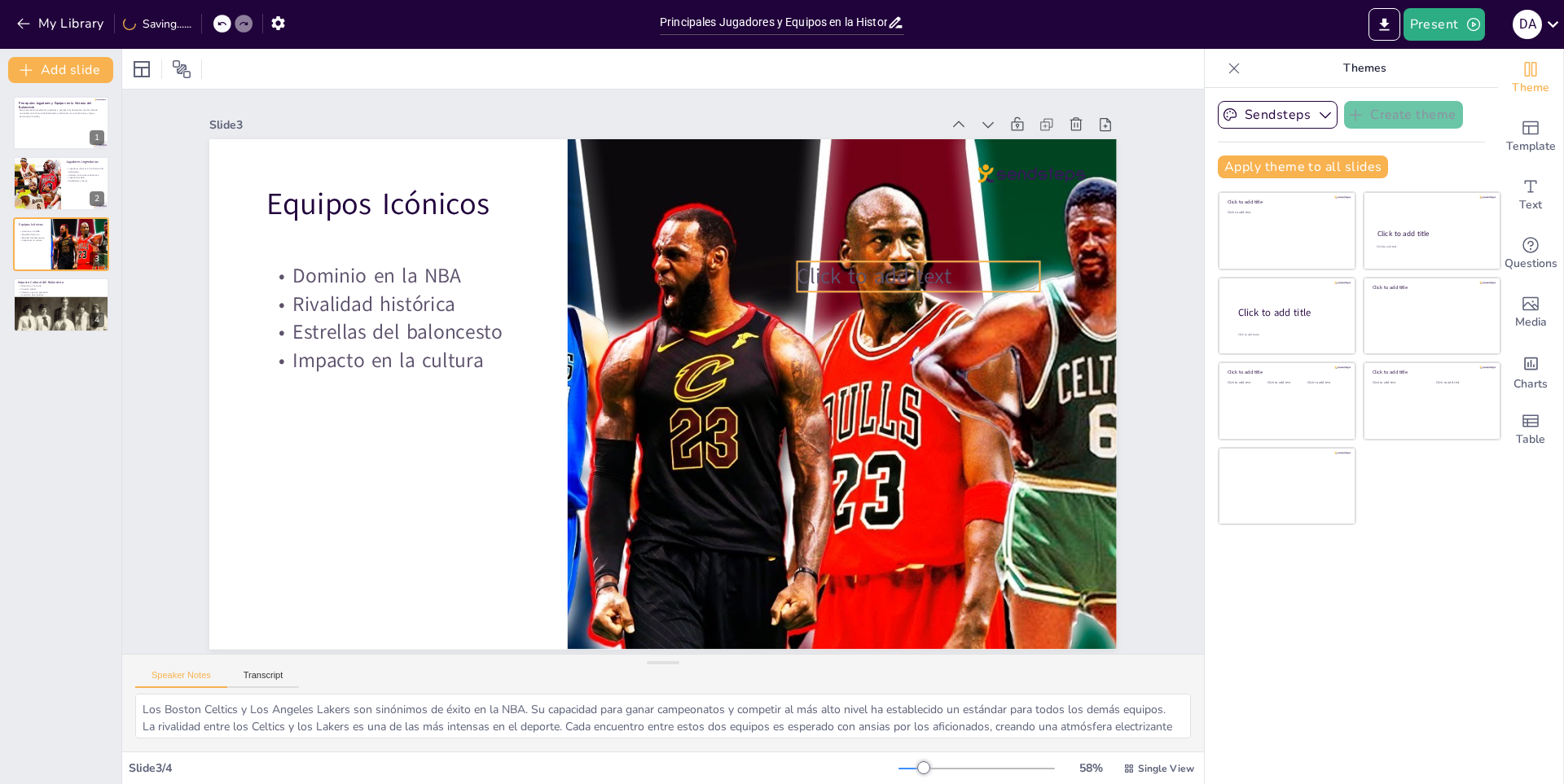
click at [862, 380] on span "Click to add text" at bounding box center [884, 442] width 134 height 125
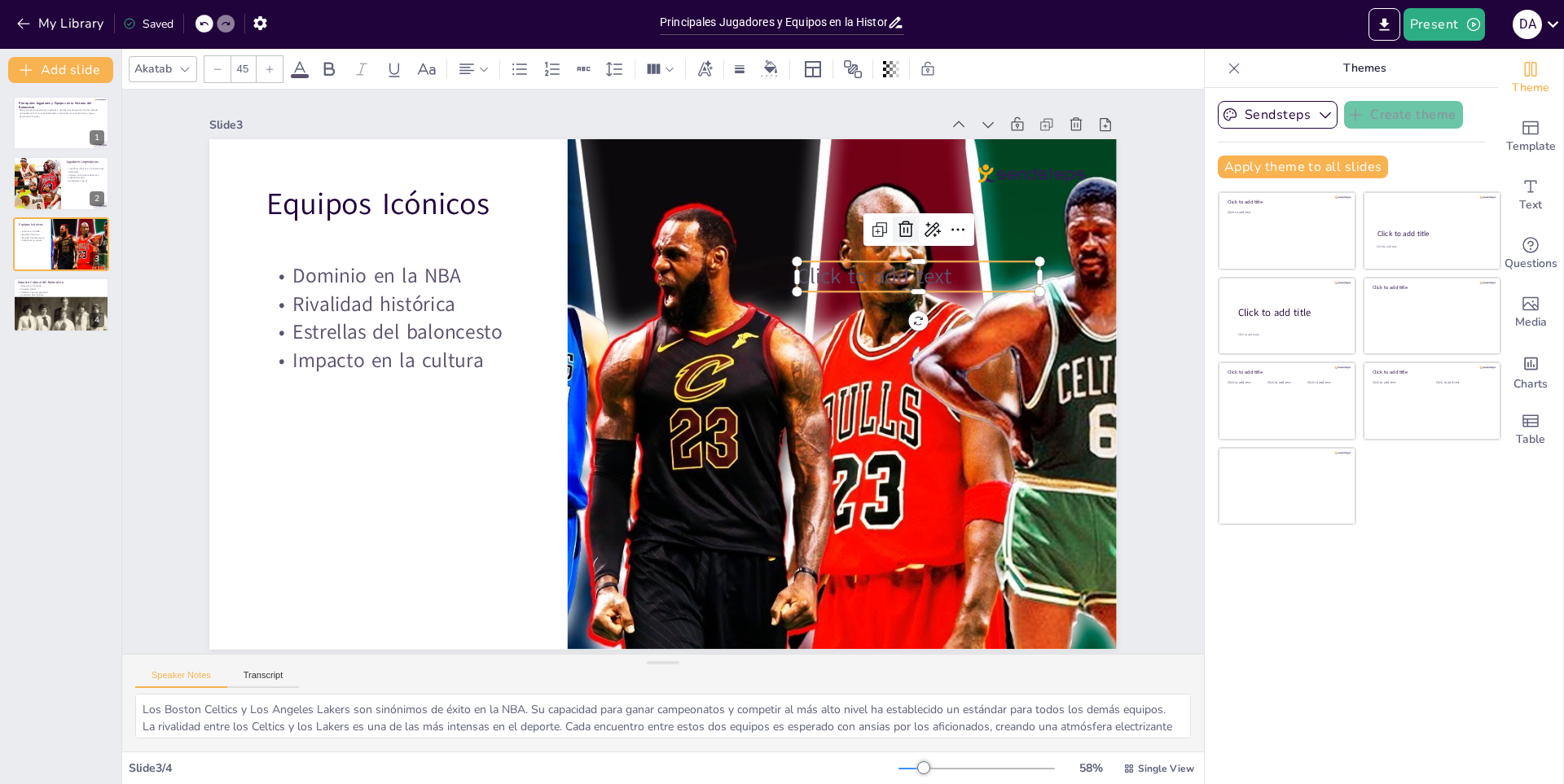
click at [908, 245] on icon at bounding box center [918, 255] width 21 height 21
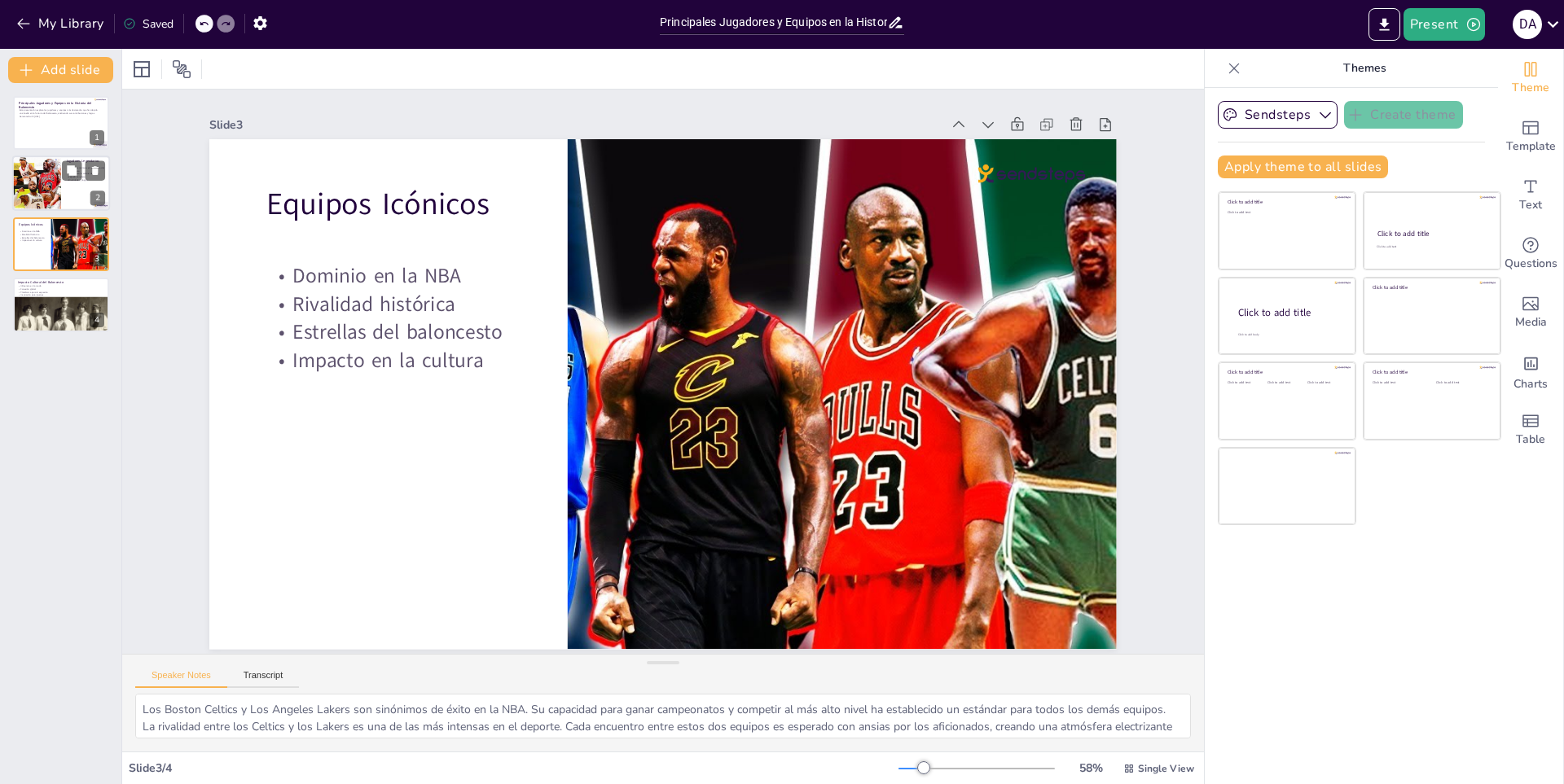
click at [25, 188] on div at bounding box center [36, 183] width 97 height 55
type textarea "Loremip Dolors, AmEtco Adipi e Sedd Eiusmo tem incidid utl etdolore ma al enima…"
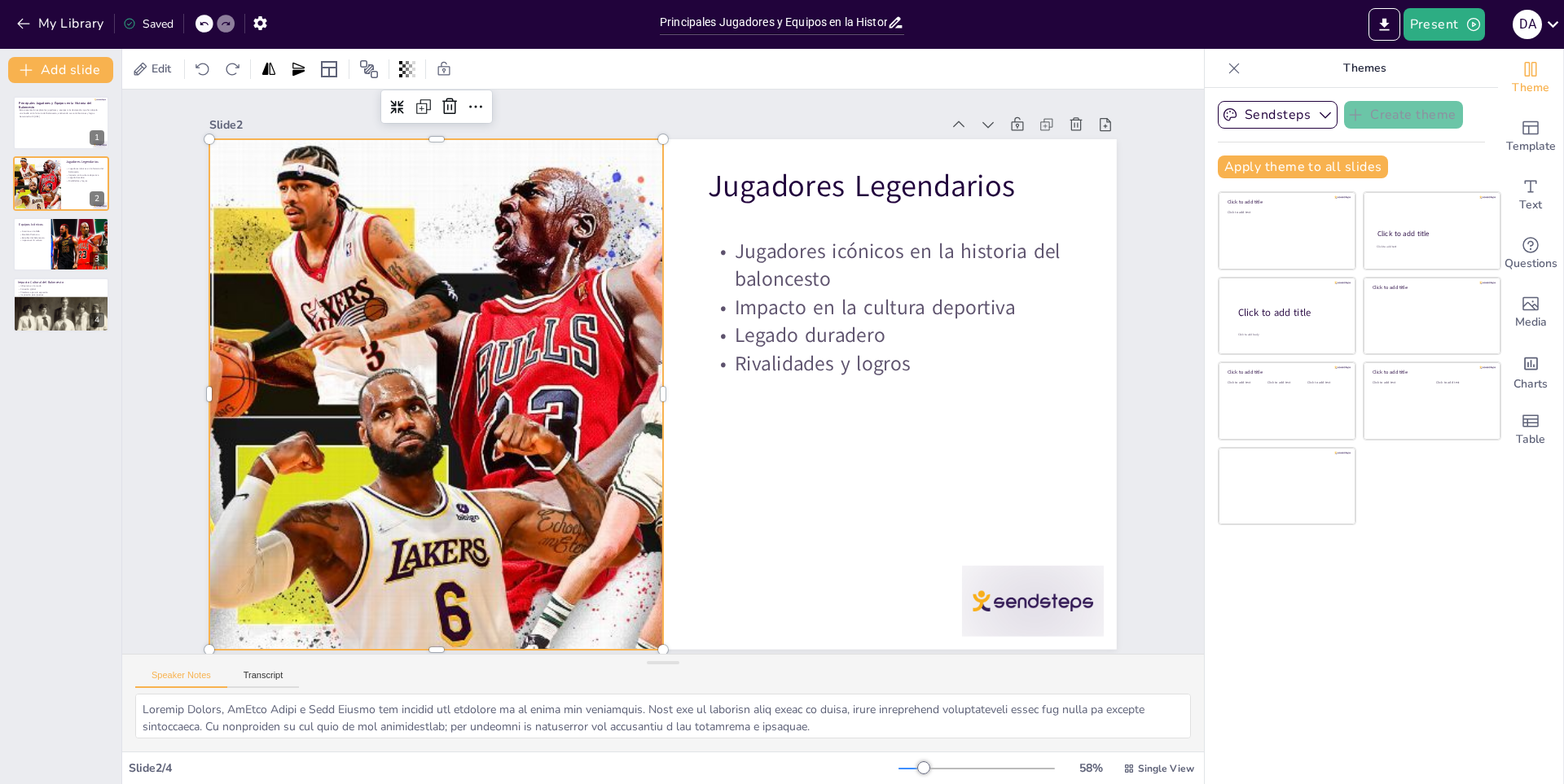
click at [537, 472] on div at bounding box center [435, 371] width 956 height 602
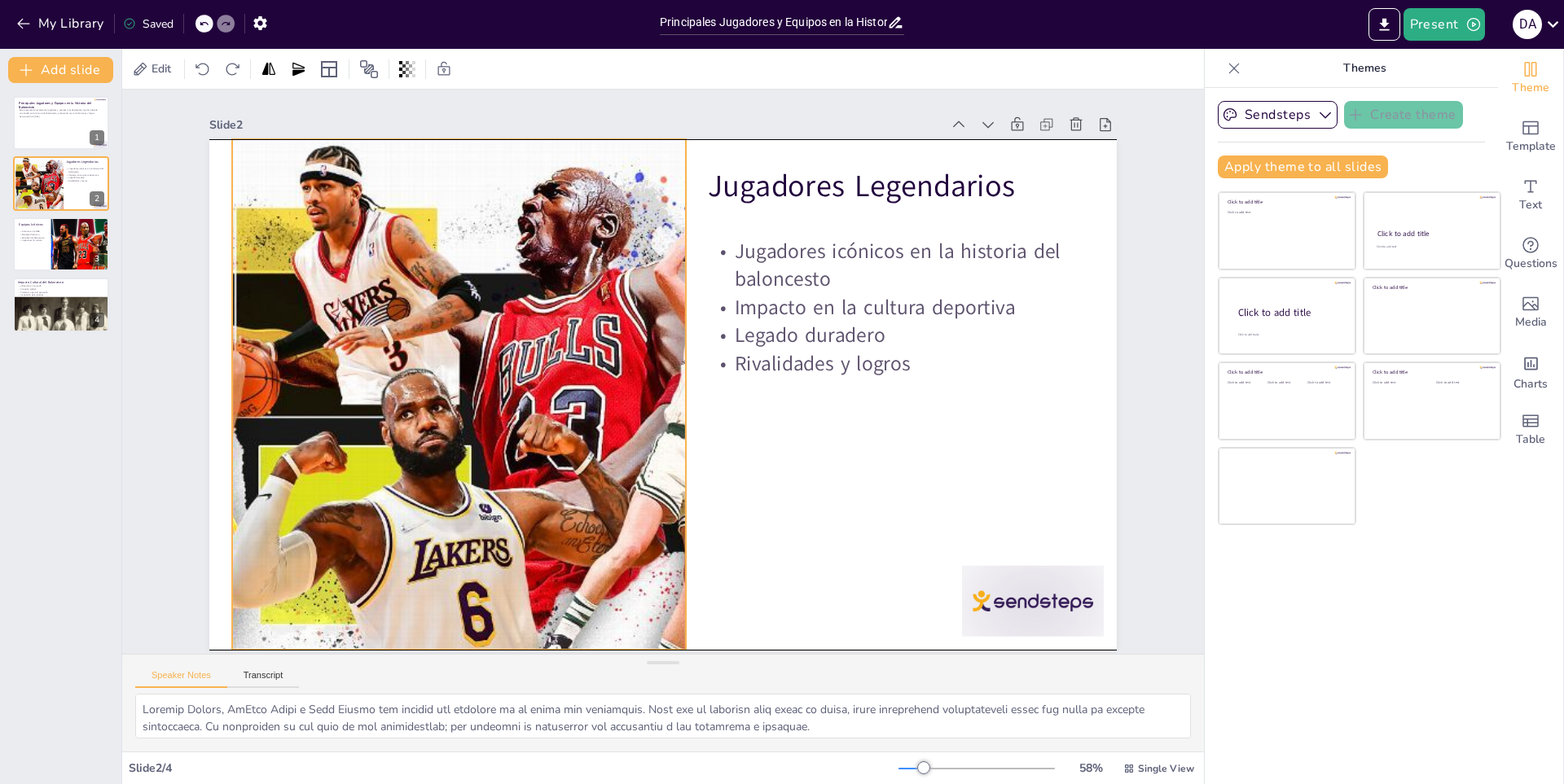
drag, startPoint x: 650, startPoint y: 388, endPoint x: 672, endPoint y: 390, distance: 22.1
click at [672, 390] on div at bounding box center [458, 373] width 956 height 602
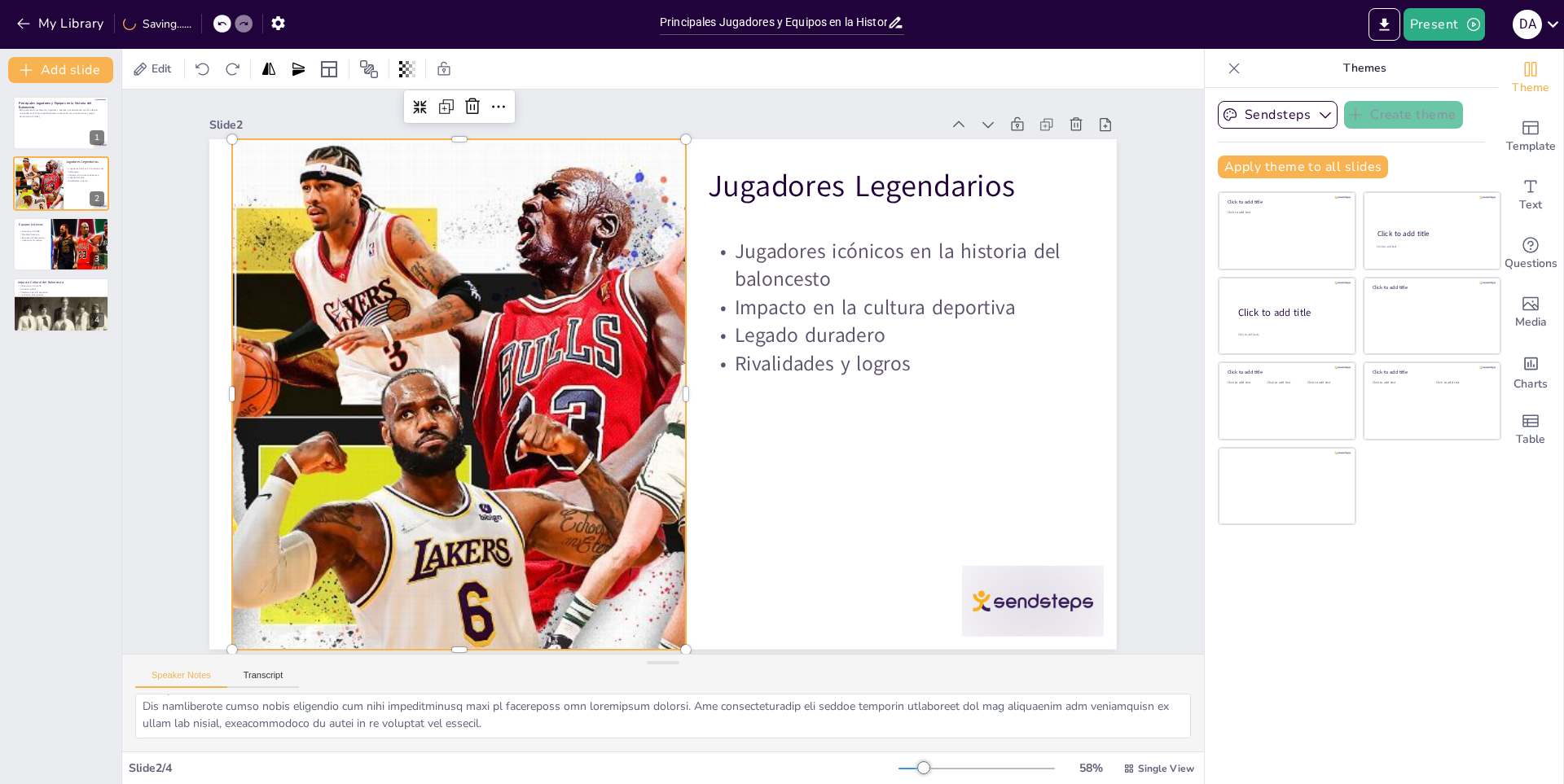
scroll to position [106, 0]
